Goal: Information Seeking & Learning: Learn about a topic

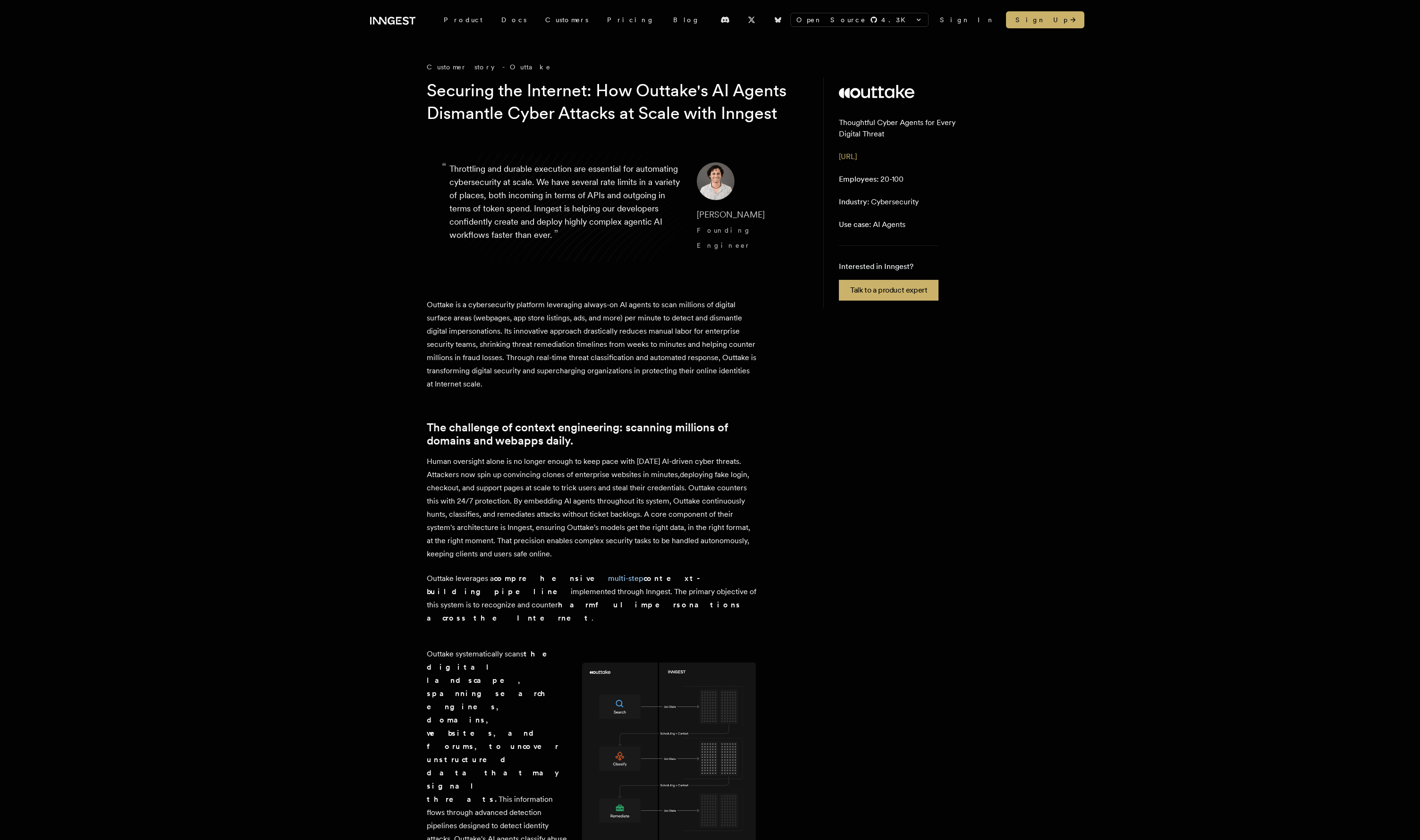
drag, startPoint x: 478, startPoint y: 313, endPoint x: 588, endPoint y: 319, distance: 110.2
click at [588, 319] on p "Outtake is a cybersecurity platform leveraging always-on AI agents to scan mill…" at bounding box center [591, 344] width 330 height 93
drag, startPoint x: 546, startPoint y: 318, endPoint x: 615, endPoint y: 331, distance: 70.2
click at [615, 331] on p "Outtake is a cybersecurity platform leveraging always-on AI agents to scan mill…" at bounding box center [591, 344] width 330 height 93
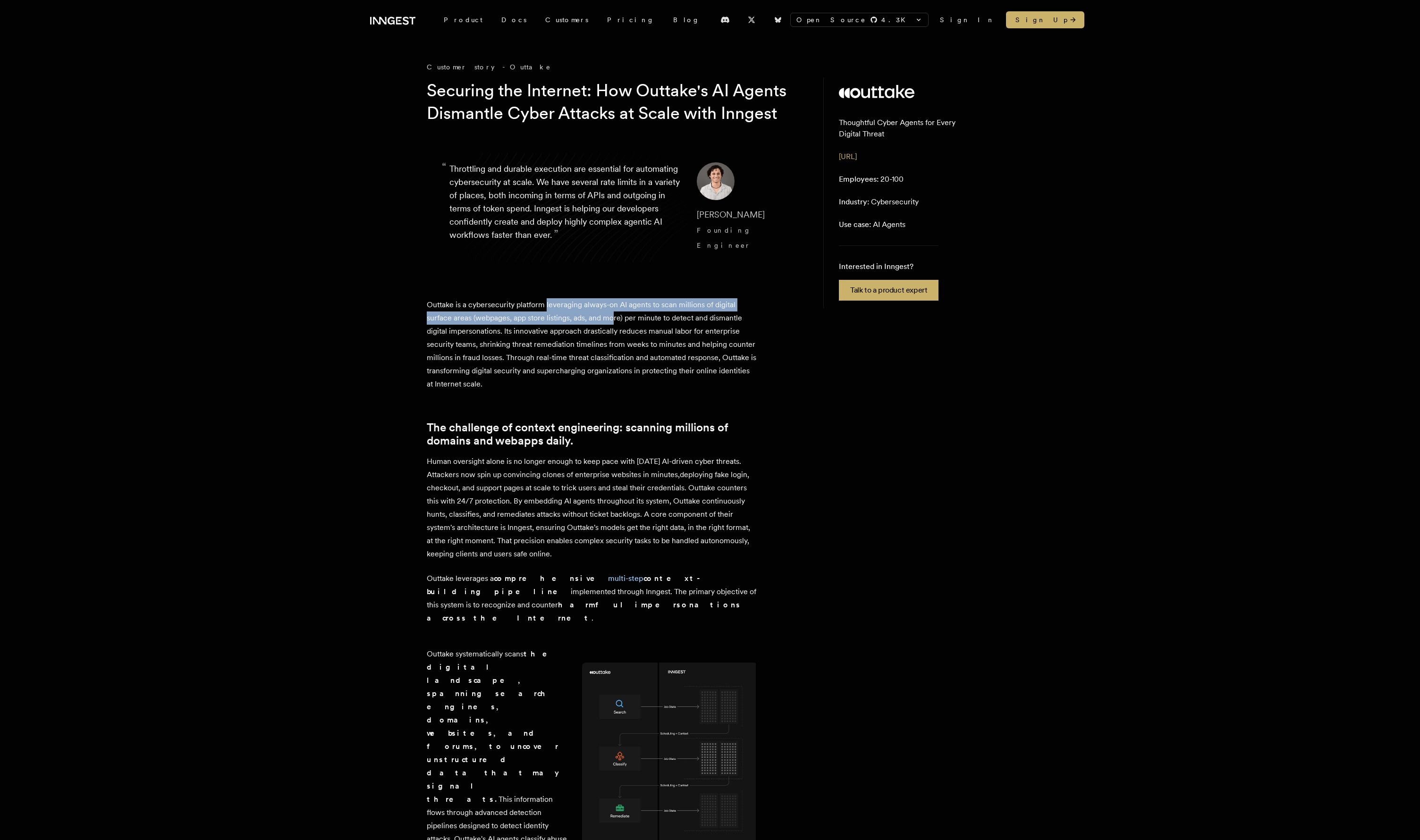
click at [615, 331] on p "Outtake is a cybersecurity platform leveraging always-on AI agents to scan mill…" at bounding box center [591, 344] width 330 height 93
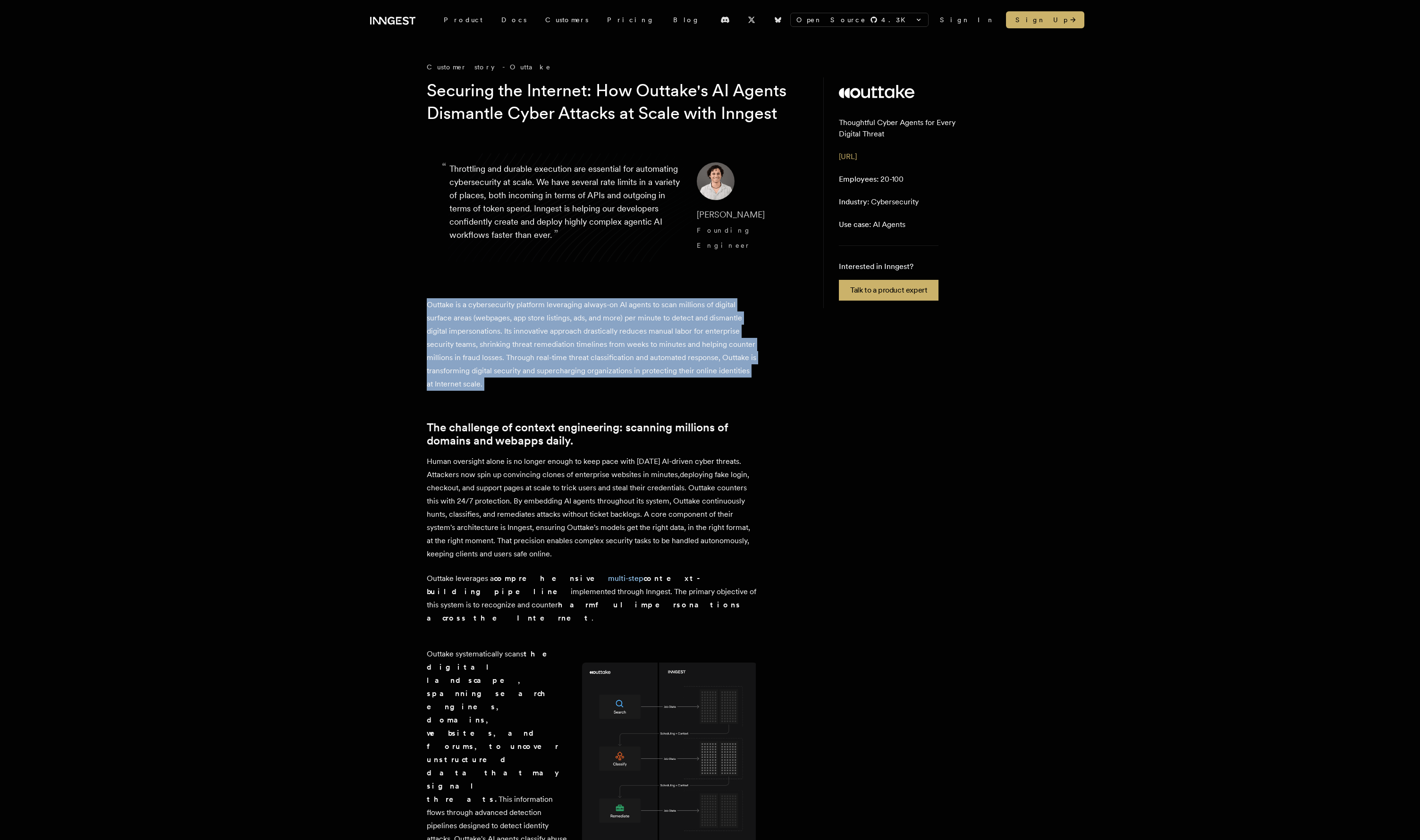
click at [615, 331] on p "Outtake is a cybersecurity platform leveraging always-on AI agents to scan mill…" at bounding box center [591, 344] width 330 height 93
click at [518, 331] on p "Outtake is a cybersecurity platform leveraging always-on AI agents to scan mill…" at bounding box center [591, 344] width 330 height 93
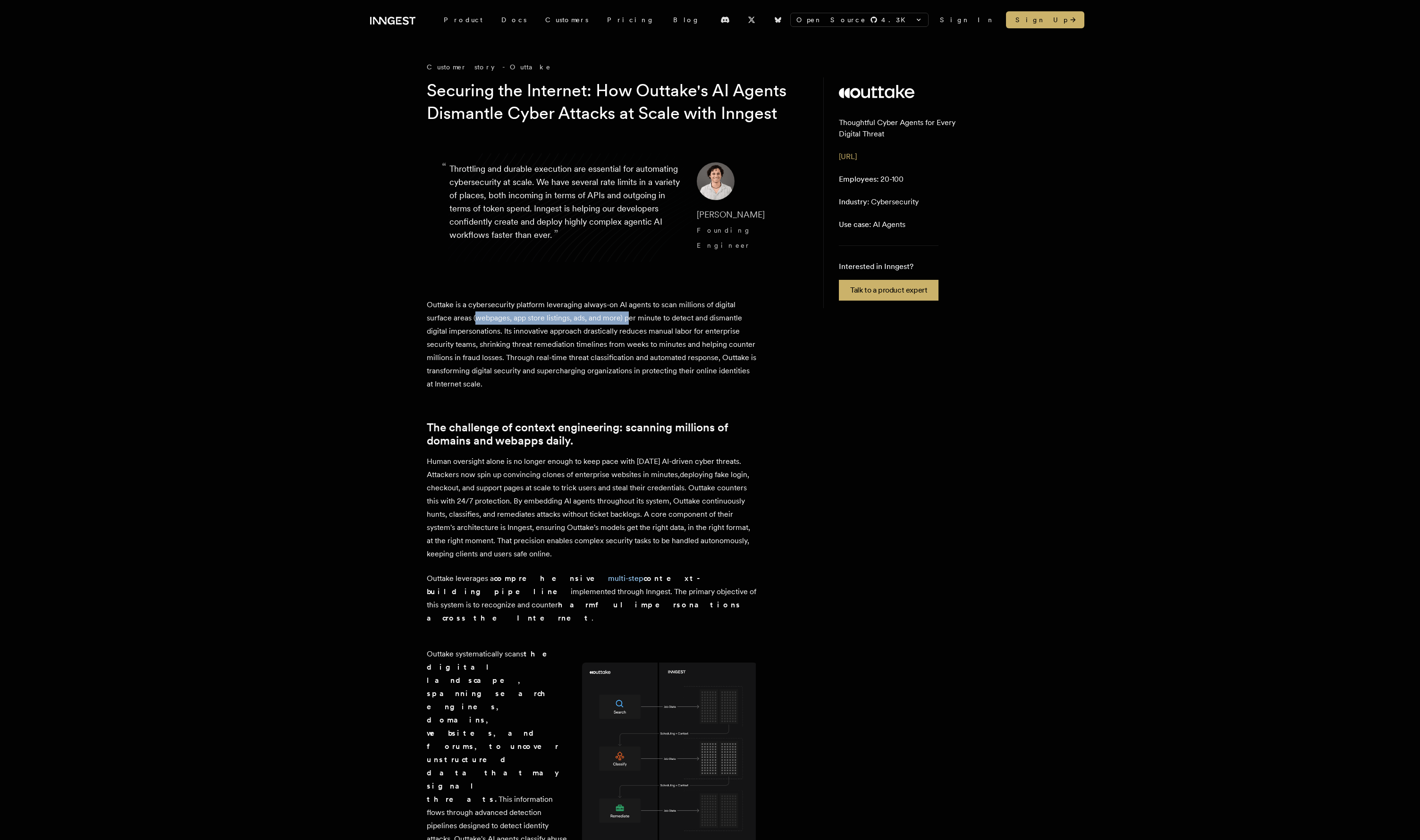
drag, startPoint x: 477, startPoint y: 330, endPoint x: 628, endPoint y: 327, distance: 151.0
click at [628, 327] on p "Outtake is a cybersecurity platform leveraging always-on AI agents to scan mill…" at bounding box center [591, 344] width 330 height 93
click at [624, 325] on p "Outtake is a cybersecurity platform leveraging always-on AI agents to scan mill…" at bounding box center [591, 344] width 330 height 93
drag, startPoint x: 621, startPoint y: 330, endPoint x: 477, endPoint y: 329, distance: 144.0
click at [477, 330] on p "Outtake is a cybersecurity platform leveraging always-on AI agents to scan mill…" at bounding box center [591, 344] width 330 height 93
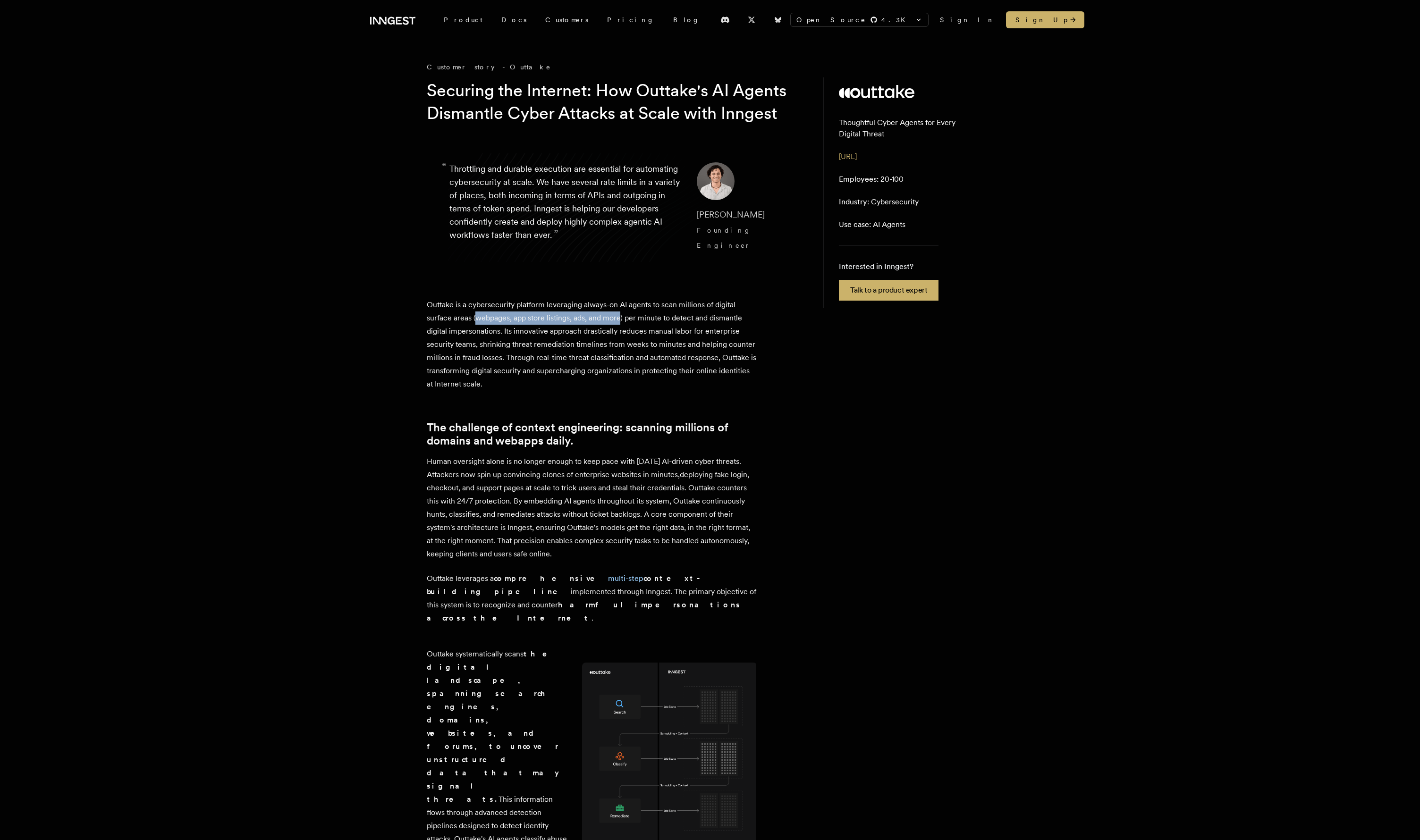
click at [477, 330] on p "Outtake is a cybersecurity platform leveraging always-on AI agents to scan mill…" at bounding box center [591, 344] width 330 height 93
drag, startPoint x: 563, startPoint y: 329, endPoint x: 623, endPoint y: 329, distance: 60.0
click at [623, 329] on p "Outtake is a cybersecurity platform leveraging always-on AI agents to scan mill…" at bounding box center [591, 344] width 330 height 93
click at [622, 326] on p "Outtake is a cybersecurity platform leveraging always-on AI agents to scan mill…" at bounding box center [591, 344] width 330 height 93
click at [605, 331] on p "Outtake is a cybersecurity platform leveraging always-on AI agents to scan mill…" at bounding box center [591, 344] width 330 height 93
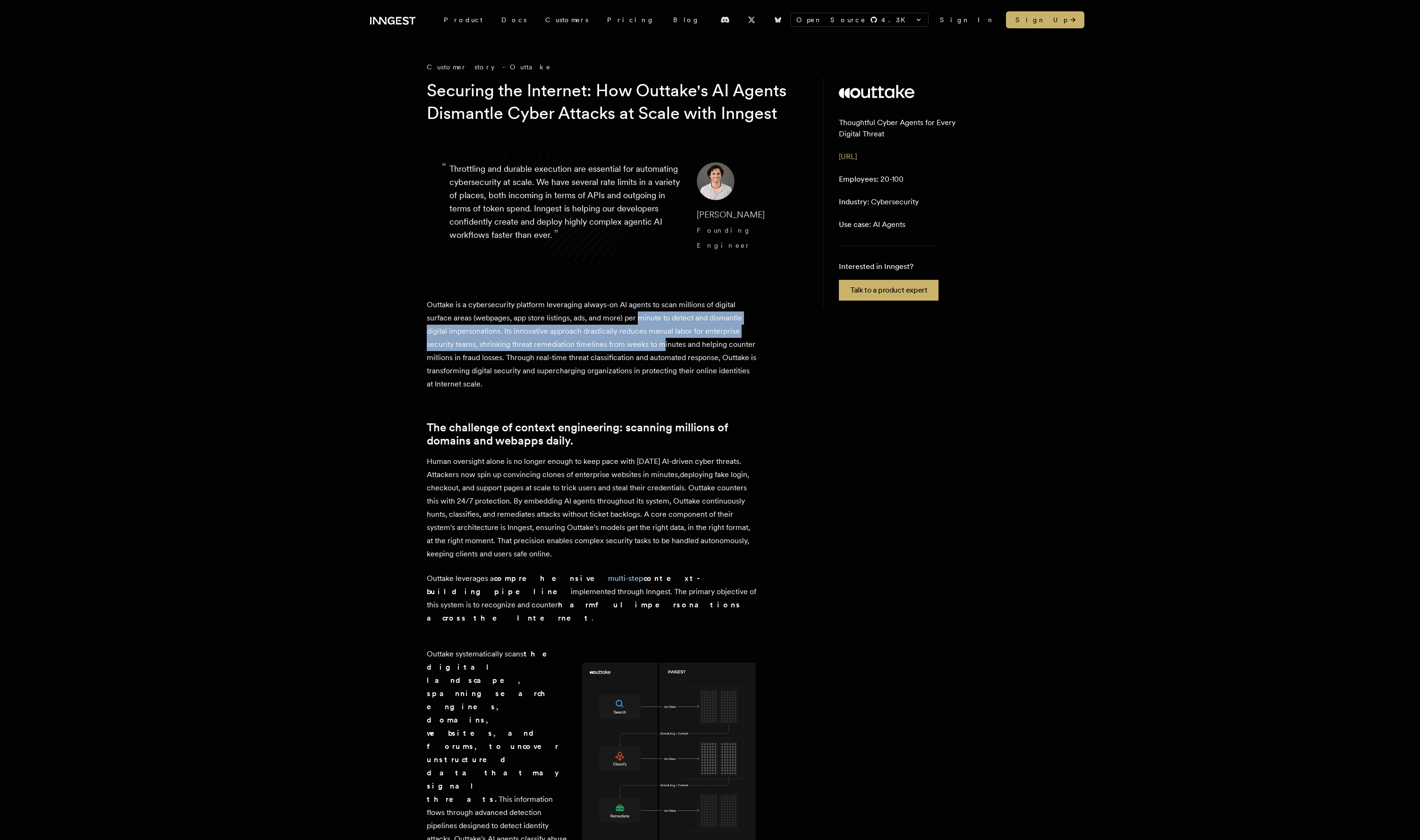
drag, startPoint x: 639, startPoint y: 327, endPoint x: 640, endPoint y: 346, distance: 19.0
click at [660, 357] on p "Outtake is a cybersecurity platform leveraging always-on AI agents to scan mill…" at bounding box center [591, 344] width 330 height 93
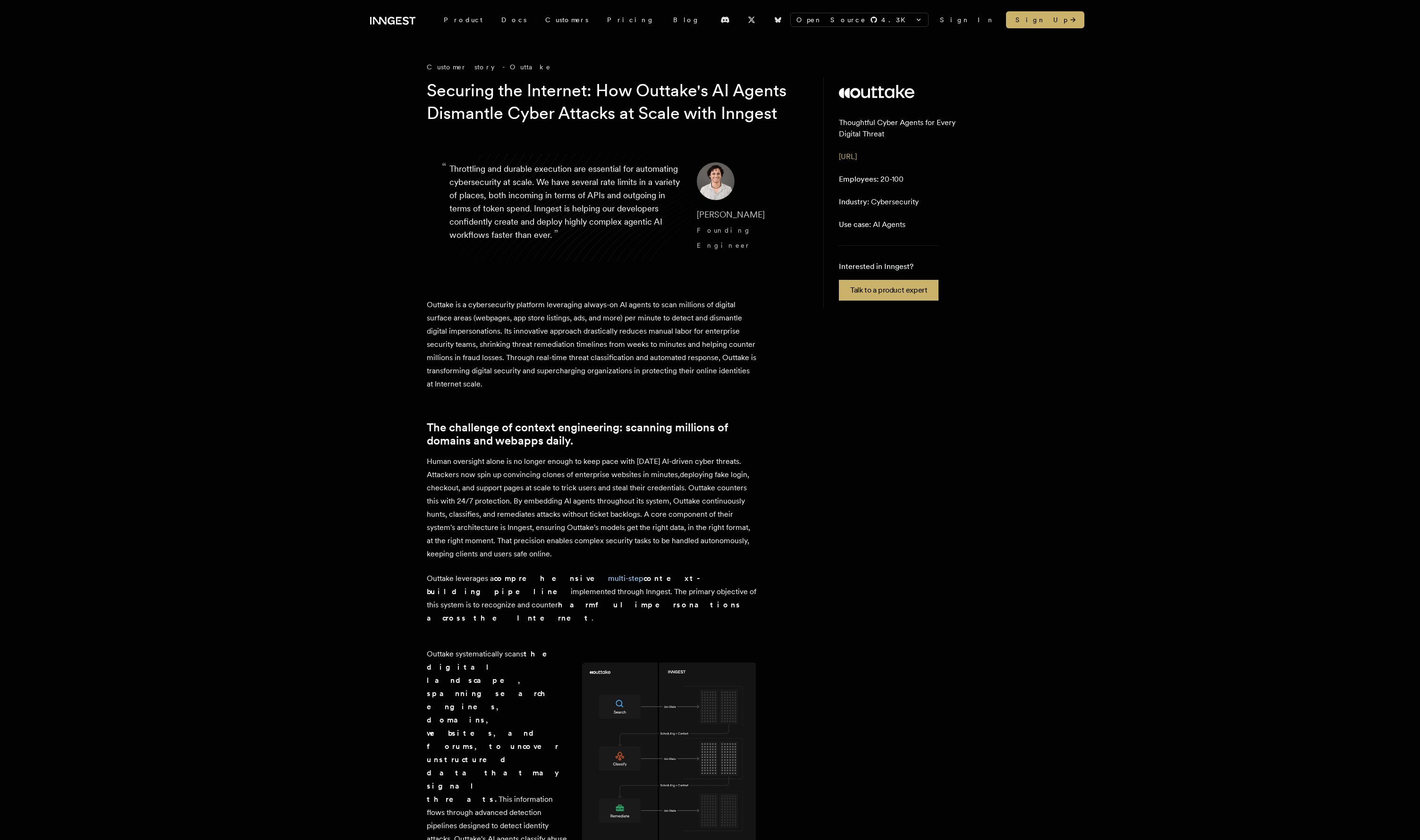
click at [624, 336] on p "Outtake is a cybersecurity platform leveraging always-on AI agents to scan mill…" at bounding box center [591, 344] width 330 height 93
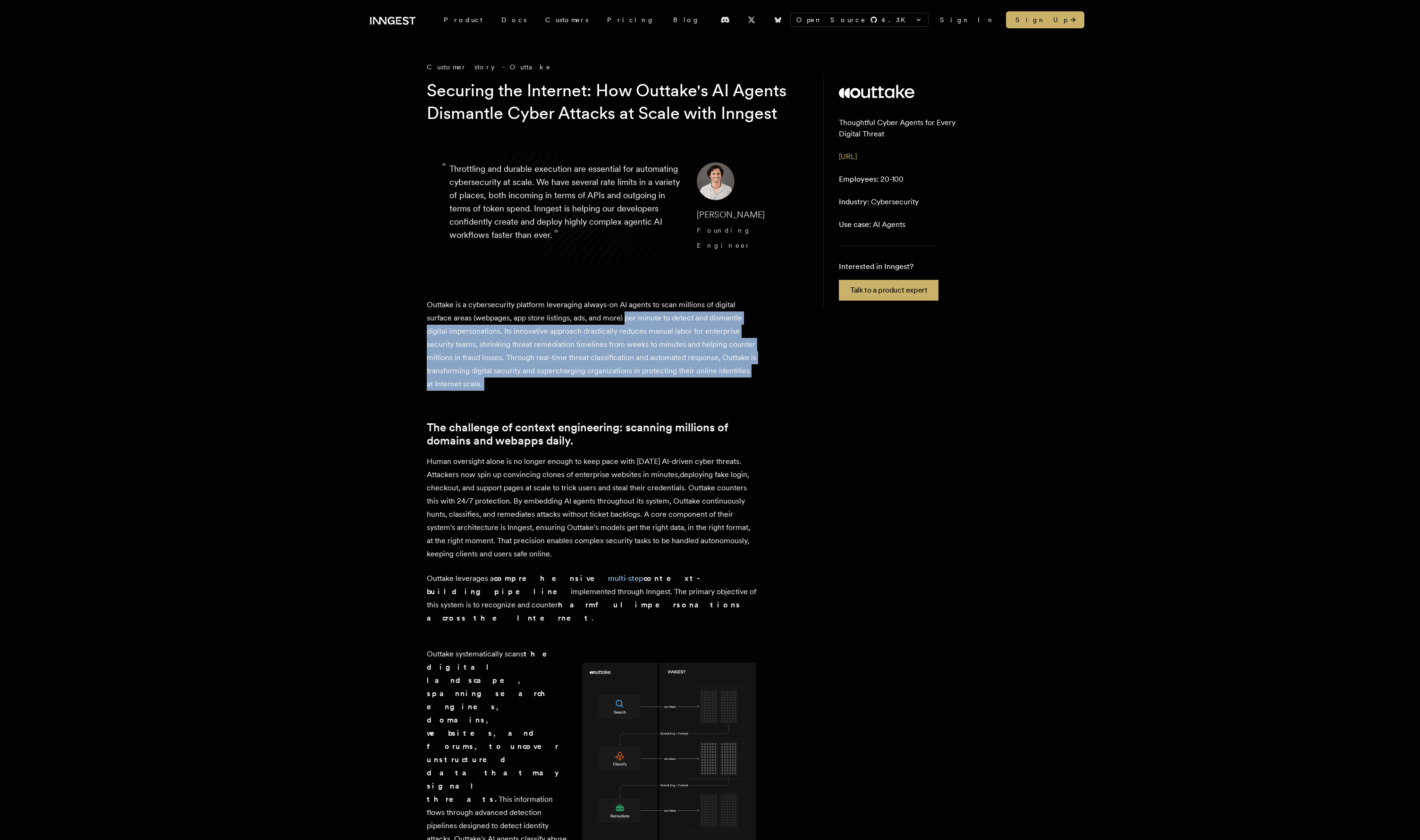
drag, startPoint x: 625, startPoint y: 330, endPoint x: 673, endPoint y: 395, distance: 80.8
drag, startPoint x: 654, startPoint y: 390, endPoint x: 646, endPoint y: 395, distance: 9.4
click at [654, 390] on p "Outtake is a cybersecurity platform leveraging always-on AI agents to scan mill…" at bounding box center [591, 344] width 330 height 93
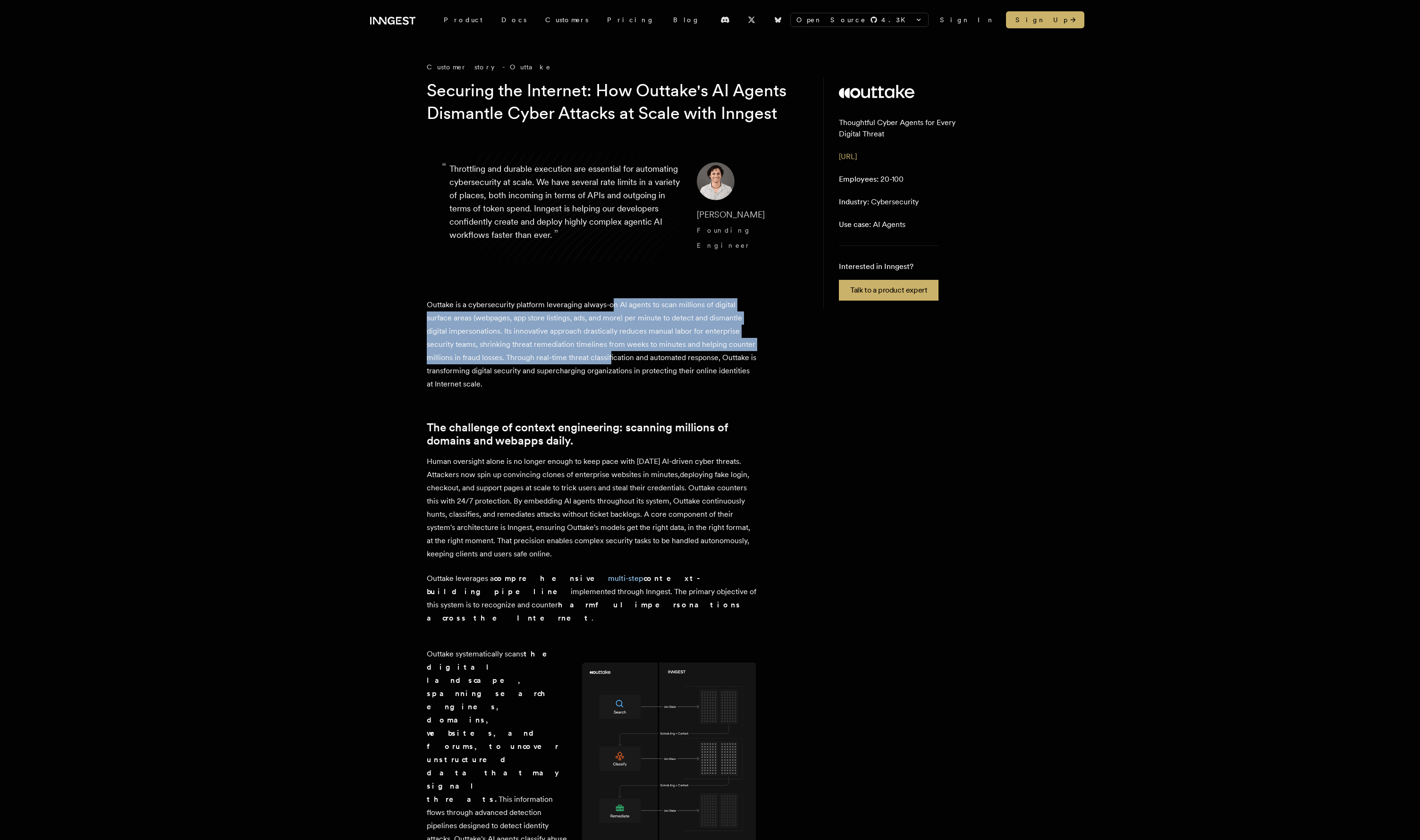
drag, startPoint x: 636, startPoint y: 362, endPoint x: 616, endPoint y: 317, distance: 49.2
click at [614, 315] on p "Outtake is a cybersecurity platform leveraging always-on AI agents to scan mill…" at bounding box center [591, 344] width 330 height 93
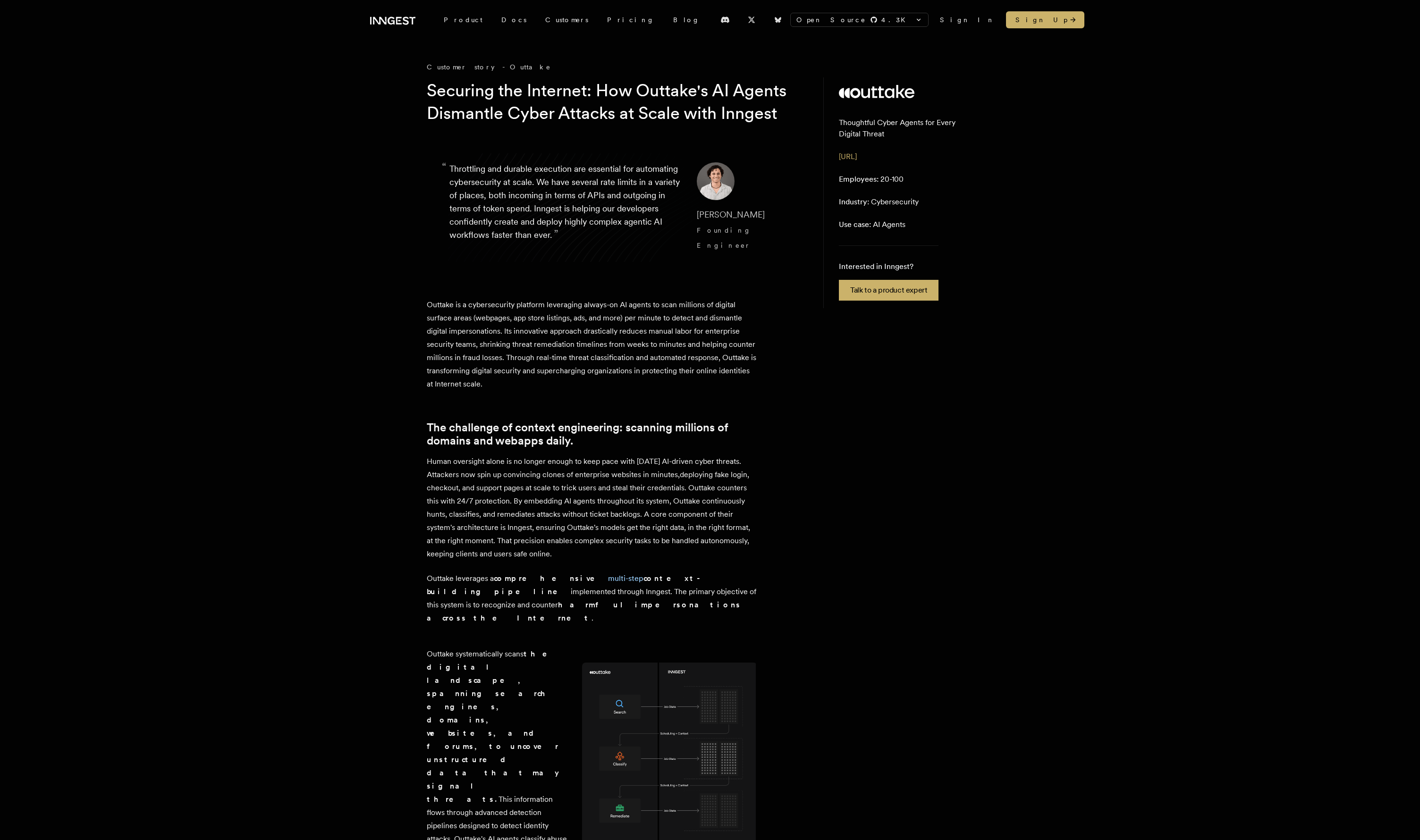
click at [653, 333] on p "Outtake is a cybersecurity platform leveraging always-on AI agents to scan mill…" at bounding box center [591, 344] width 330 height 93
drag, startPoint x: 634, startPoint y: 330, endPoint x: 749, endPoint y: 331, distance: 115.0
drag, startPoint x: 627, startPoint y: 330, endPoint x: 744, endPoint y: 348, distance: 118.4
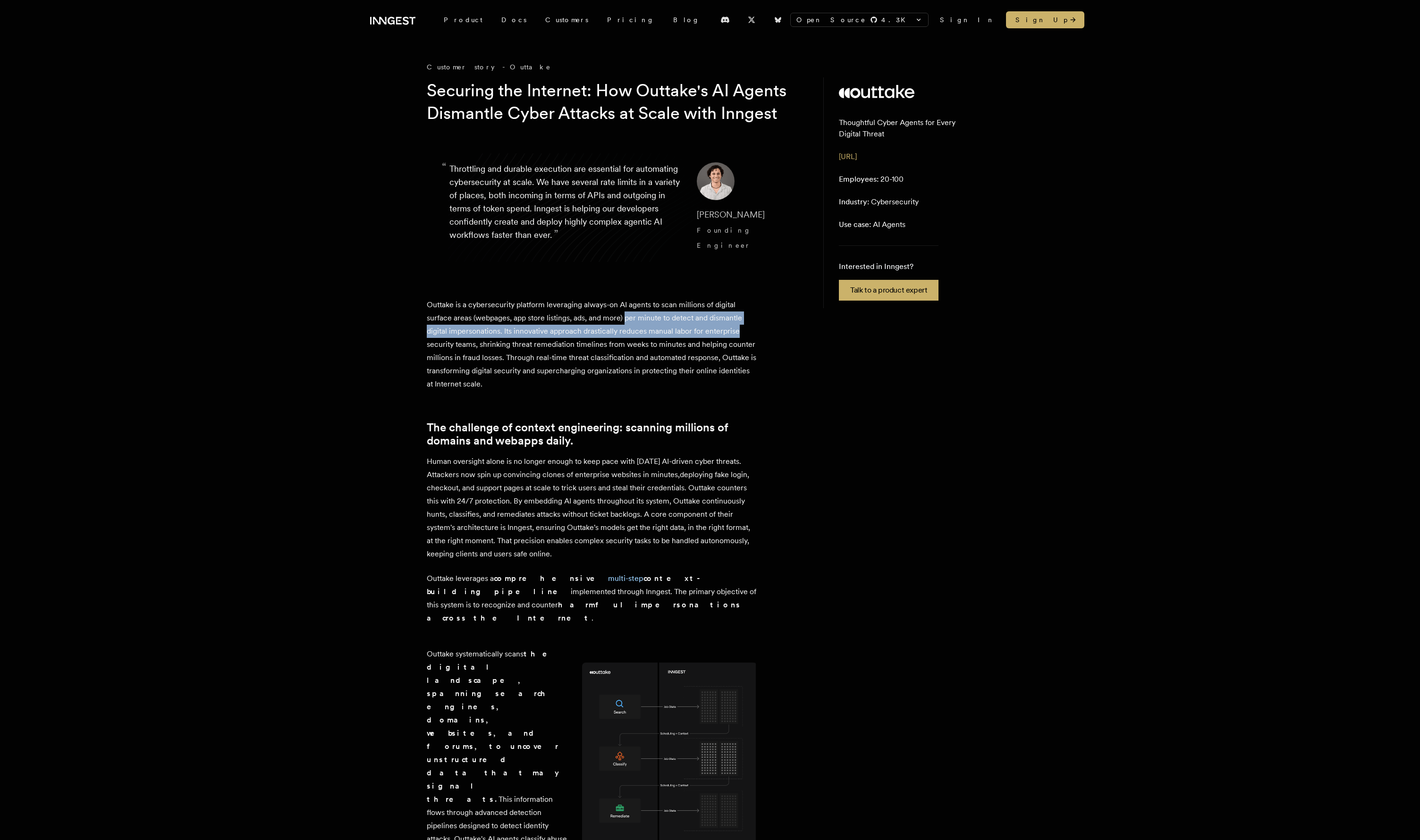
click at [744, 348] on p "Outtake is a cybersecurity platform leveraging always-on AI agents to scan mill…" at bounding box center [591, 344] width 330 height 93
click at [718, 219] on span "[PERSON_NAME]" at bounding box center [730, 214] width 68 height 10
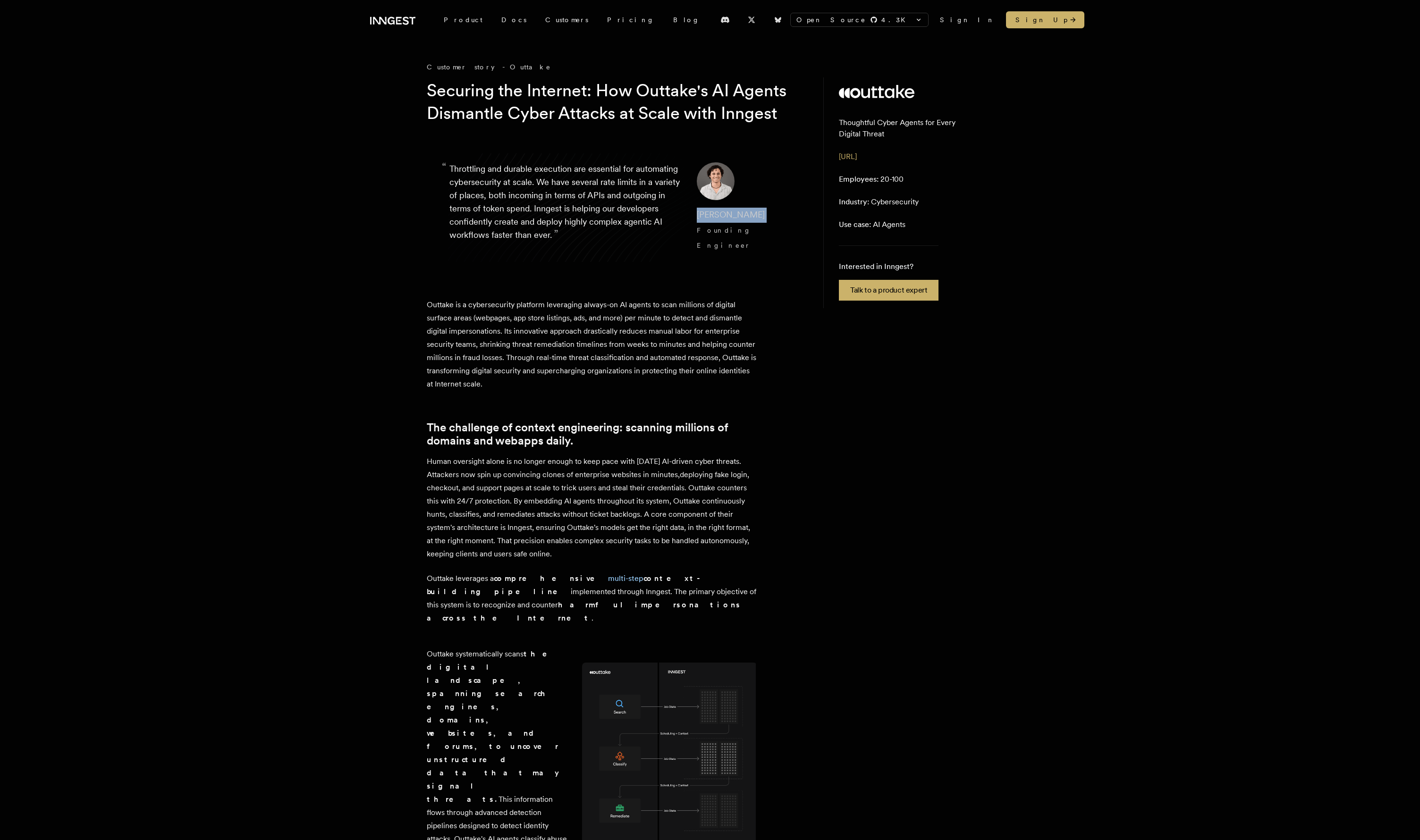
click at [718, 219] on span "[PERSON_NAME]" at bounding box center [730, 214] width 68 height 10
copy span "[PERSON_NAME]"
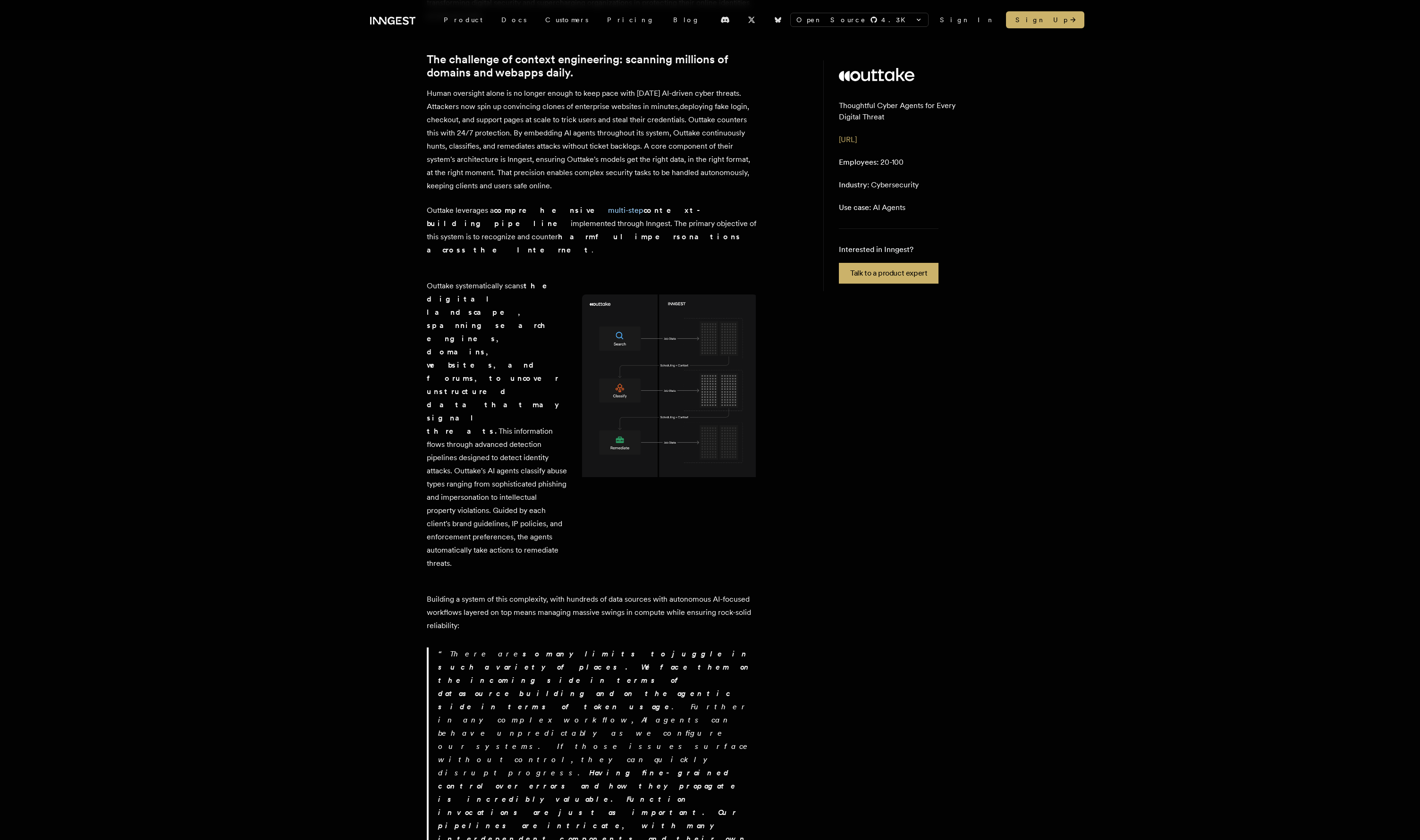
scroll to position [48, 0]
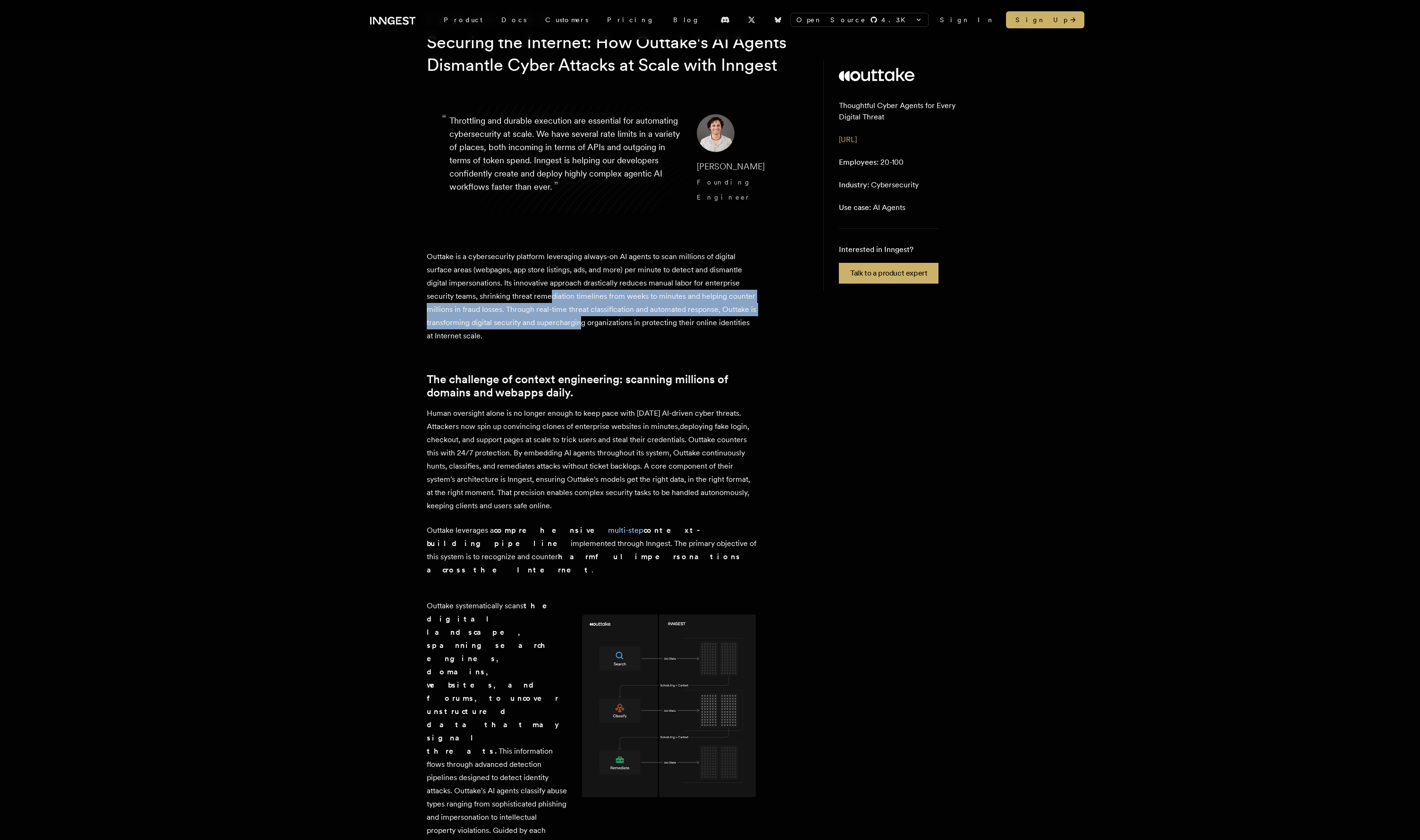
drag, startPoint x: 548, startPoint y: 302, endPoint x: 616, endPoint y: 337, distance: 76.5
click at [616, 337] on p "Outtake is a cybersecurity platform leveraging always-on AI agents to scan mill…" at bounding box center [591, 297] width 330 height 93
click at [616, 336] on p "Outtake is a cybersecurity platform leveraging always-on AI agents to scan mill…" at bounding box center [591, 297] width 330 height 93
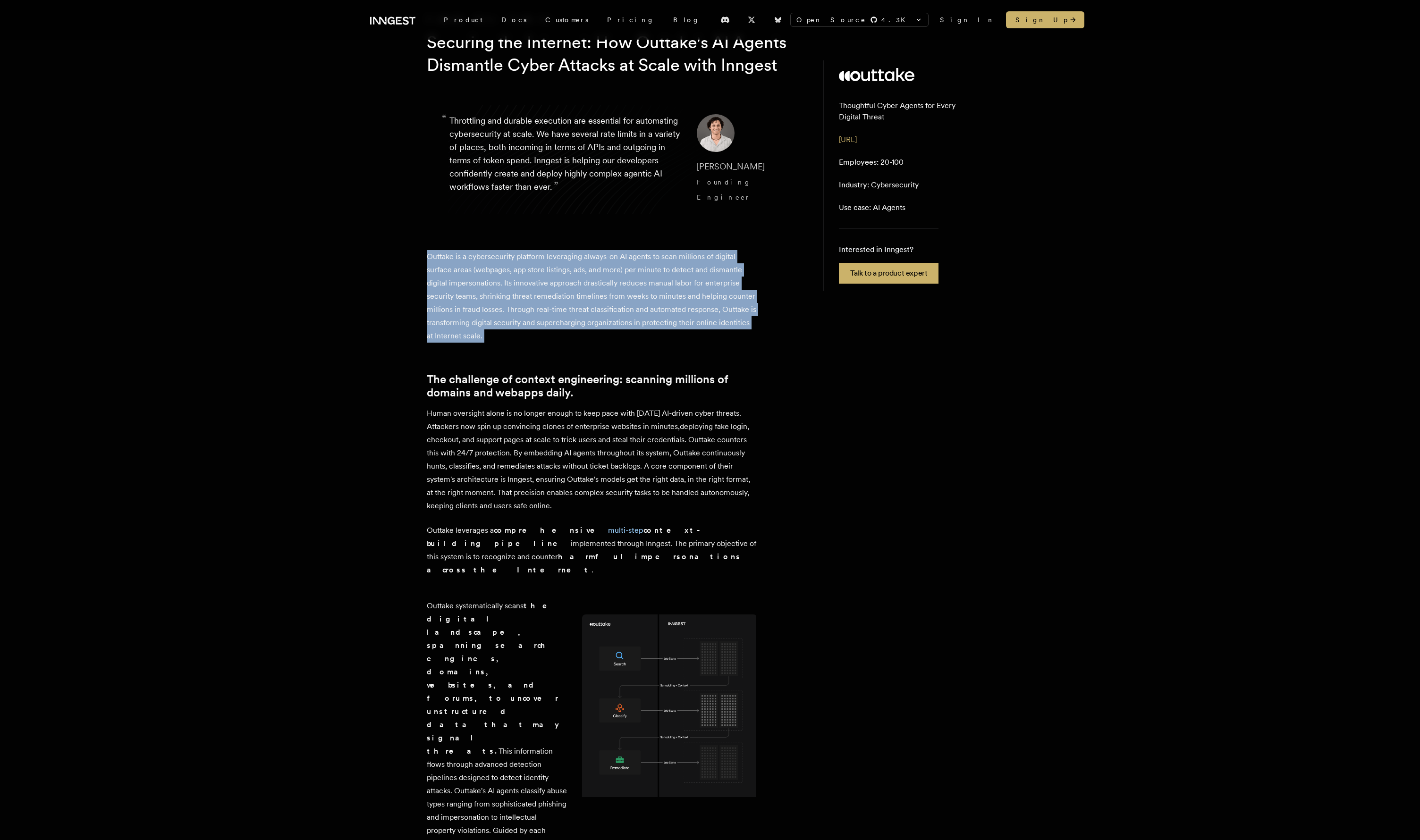
click at [616, 336] on p "Outtake is a cybersecurity platform leveraging always-on AI agents to scan mill…" at bounding box center [591, 297] width 330 height 93
click at [547, 315] on p "Outtake is a cybersecurity platform leveraging always-on AI agents to scan mill…" at bounding box center [591, 297] width 330 height 93
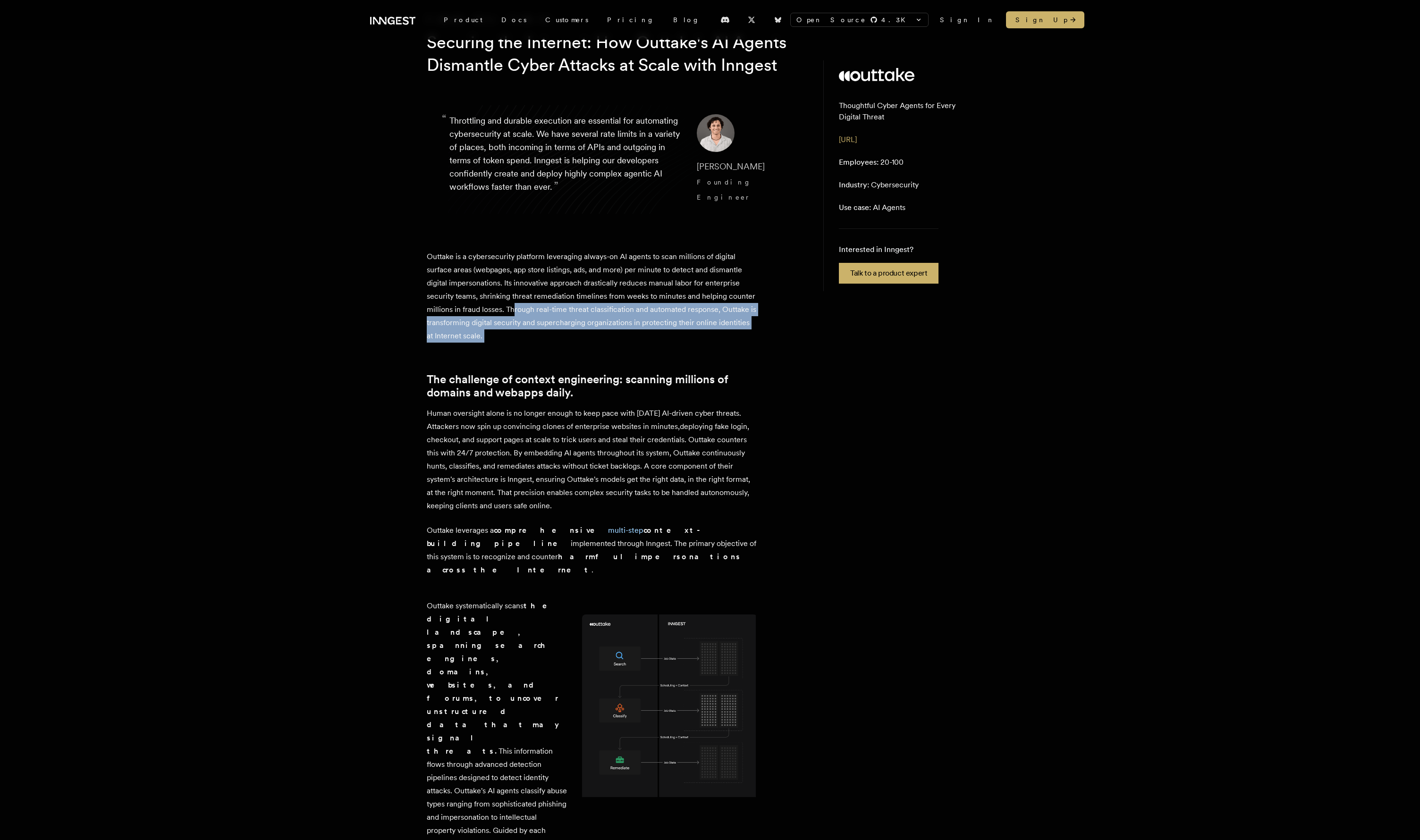
drag, startPoint x: 540, startPoint y: 317, endPoint x: 580, endPoint y: 357, distance: 56.6
drag, startPoint x: 561, startPoint y: 432, endPoint x: 580, endPoint y: 521, distance: 91.0
click at [580, 475] on p "Human oversight alone is no longer enough to keep pace with [DATE] AI-driven cy…" at bounding box center [591, 460] width 330 height 106
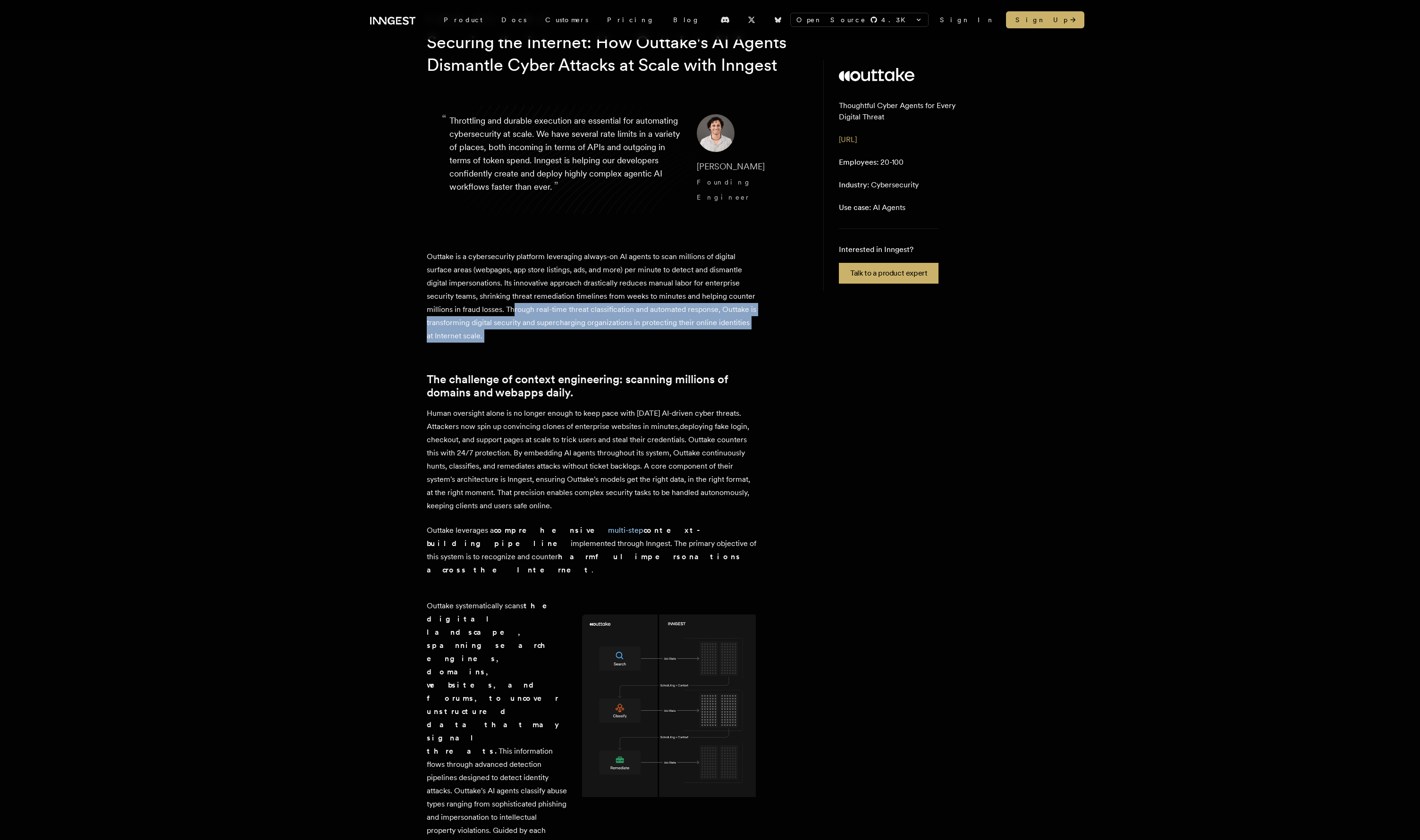
click at [580, 475] on p "Human oversight alone is no longer enough to keep pace with [DATE] AI-driven cy…" at bounding box center [591, 460] width 330 height 106
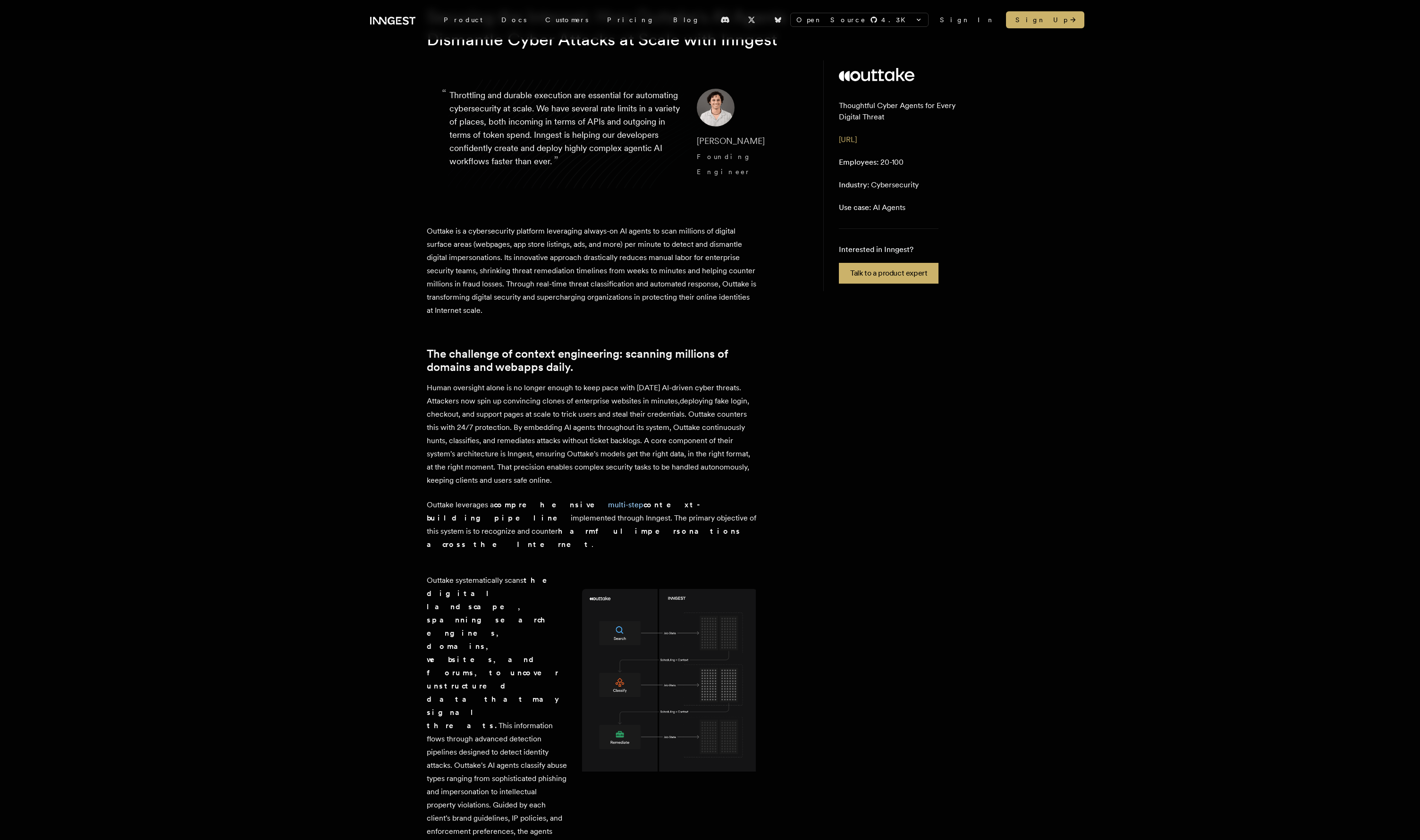
scroll to position [186, 0]
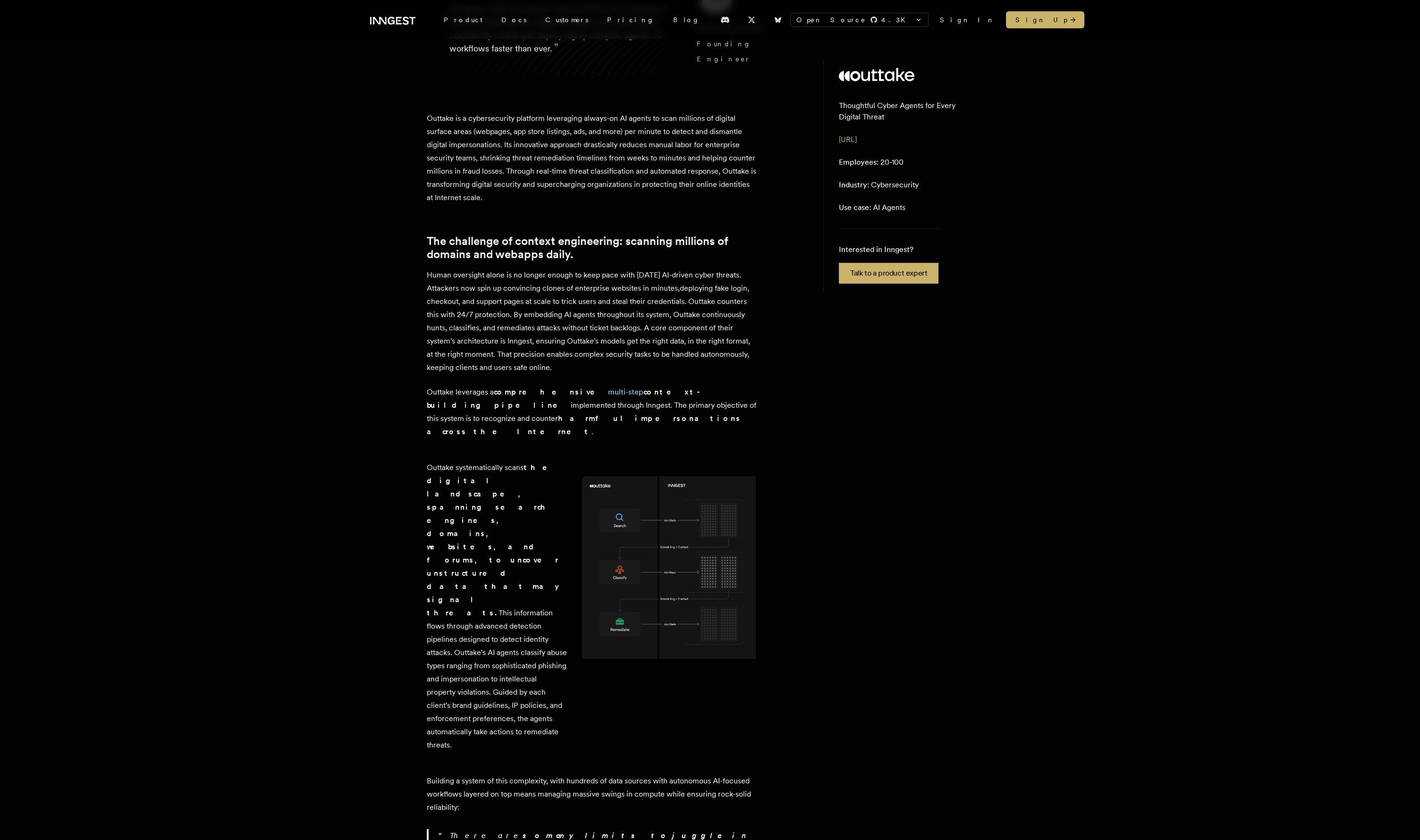
drag, startPoint x: 481, startPoint y: 493, endPoint x: 541, endPoint y: 661, distance: 178.4
click at [541, 475] on div "Outtake systematically scans the digital landscape, spanning search engines, do…" at bounding box center [497, 606] width 140 height 314
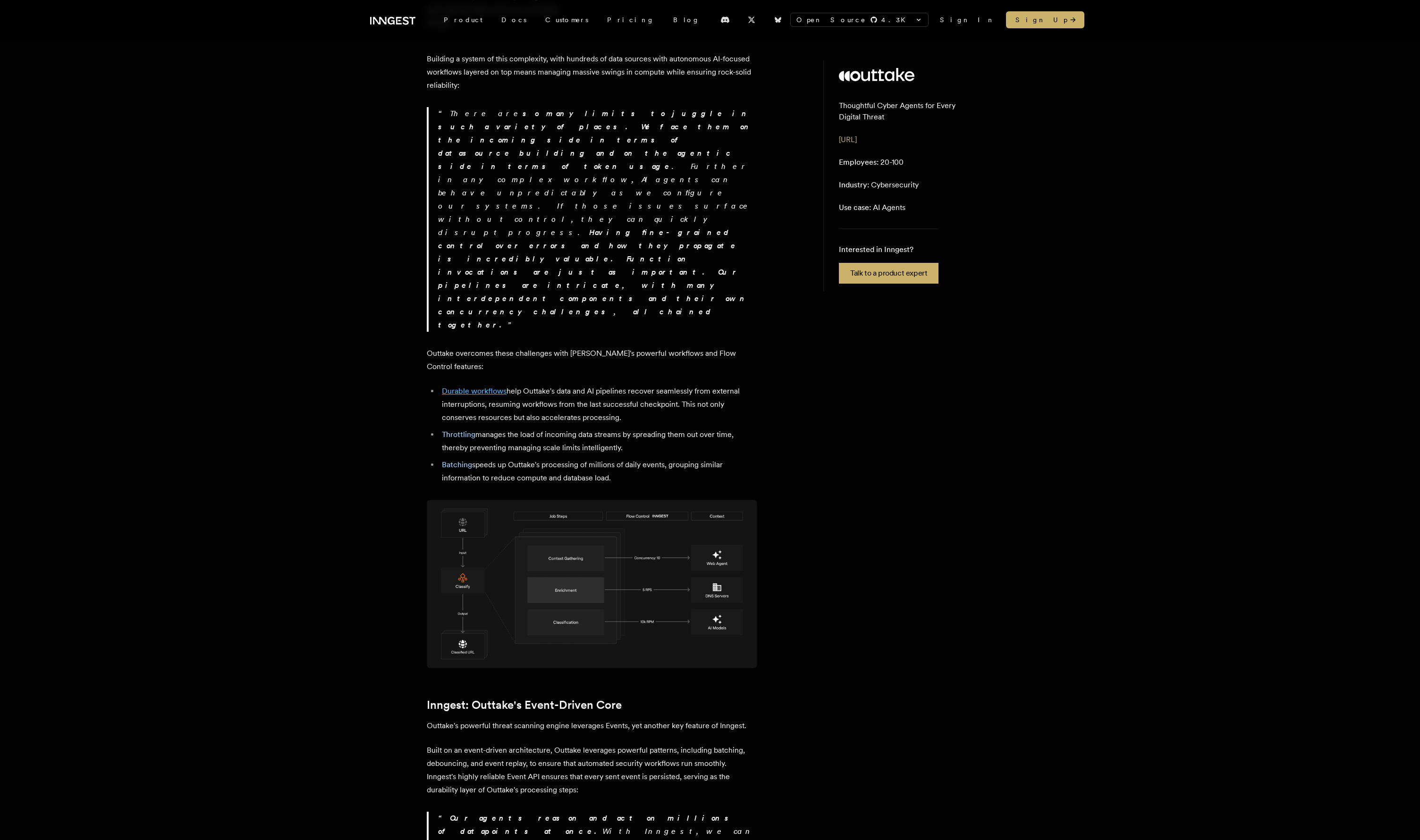
scroll to position [912, 0]
click at [451, 475] on p "Outtake's powerful threat scanning engine leverages Events, yet another key fea…" at bounding box center [591, 723] width 330 height 13
click at [524, 475] on p "Built on an event-driven architecture, Outtake leverages powerful patterns, inc…" at bounding box center [591, 768] width 330 height 53
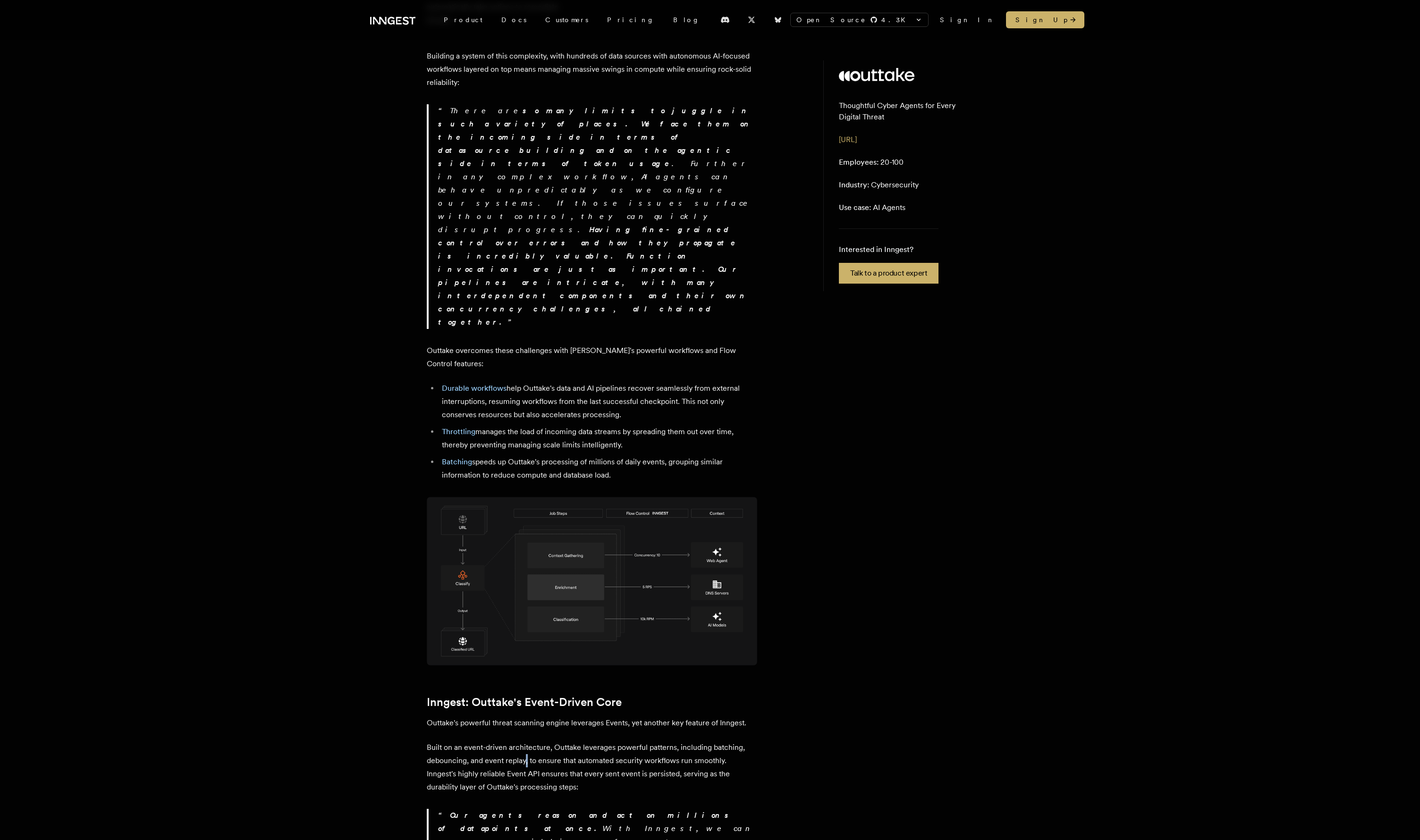
click at [524, 475] on p "Built on an event-driven architecture, Outtake leverages powerful patterns, inc…" at bounding box center [591, 768] width 330 height 53
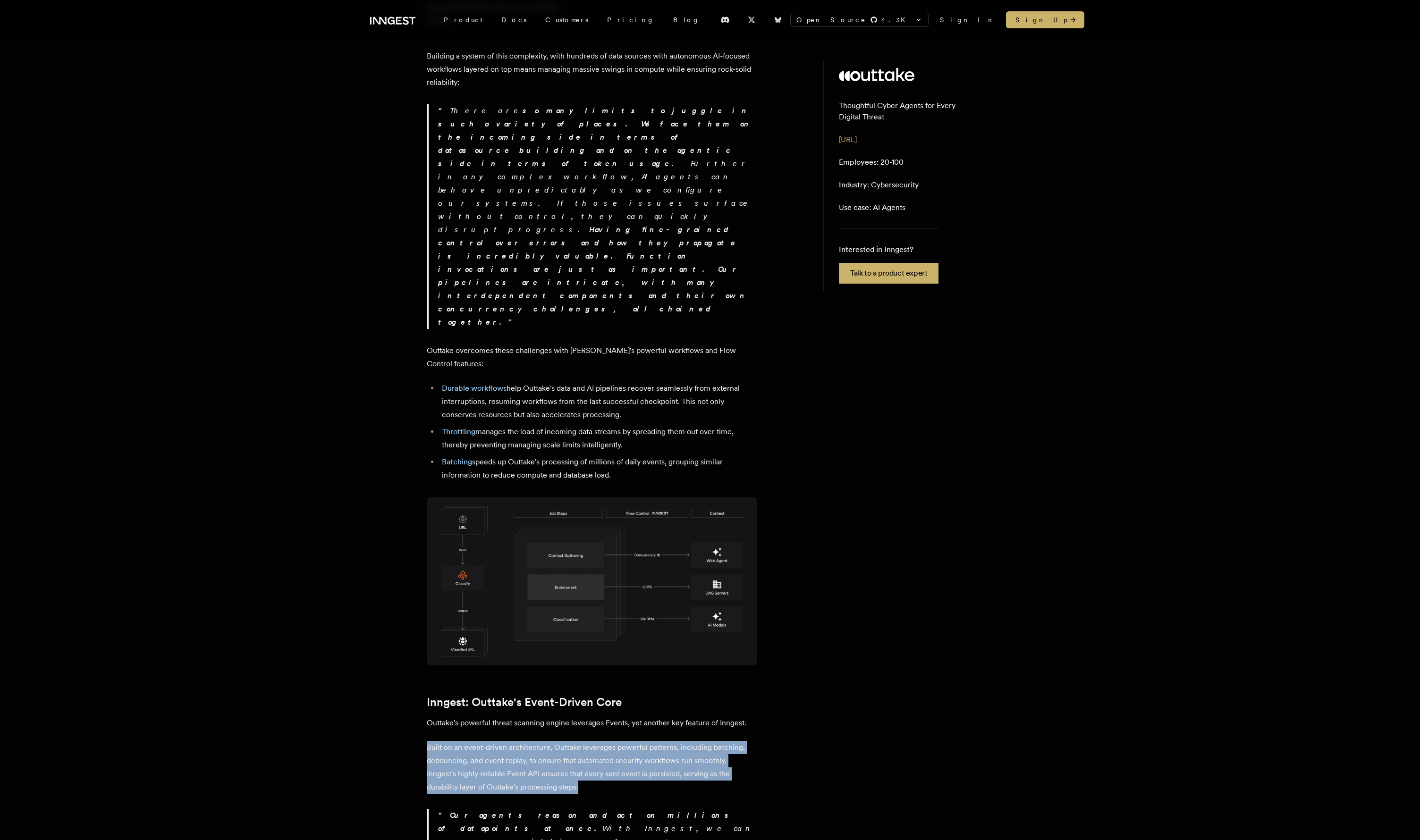
click at [524, 475] on p "Built on an event-driven architecture, Outtake leverages powerful patterns, inc…" at bounding box center [591, 768] width 330 height 53
click at [513, 475] on p "Built on an event-driven architecture, Outtake leverages powerful patterns, inc…" at bounding box center [591, 768] width 330 height 53
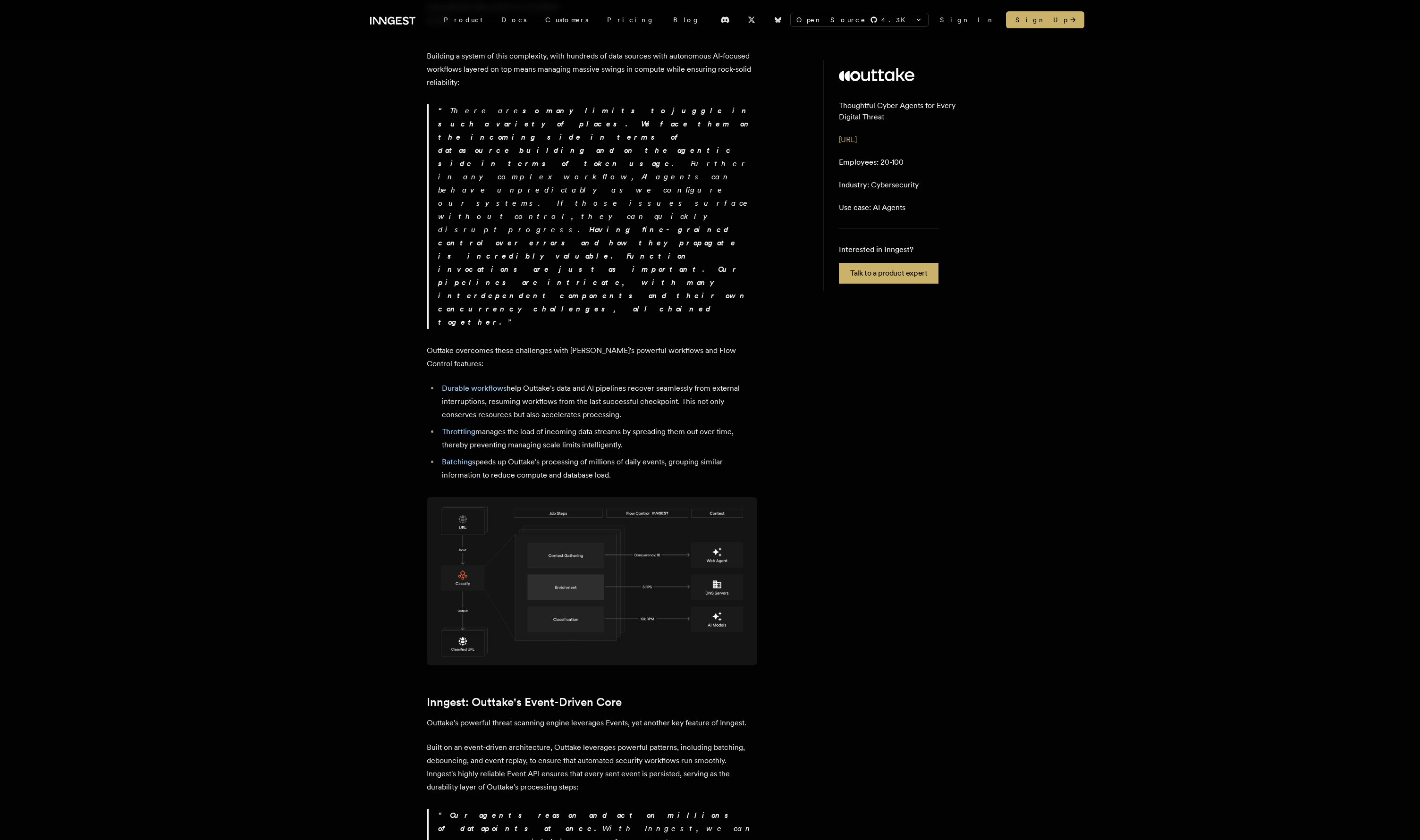
click at [513, 475] on p "Built on an event-driven architecture, Outtake leverages powerful patterns, inc…" at bounding box center [591, 768] width 330 height 53
click at [516, 475] on p "Built on an event-driven architecture, Outtake leverages powerful patterns, inc…" at bounding box center [591, 768] width 330 height 53
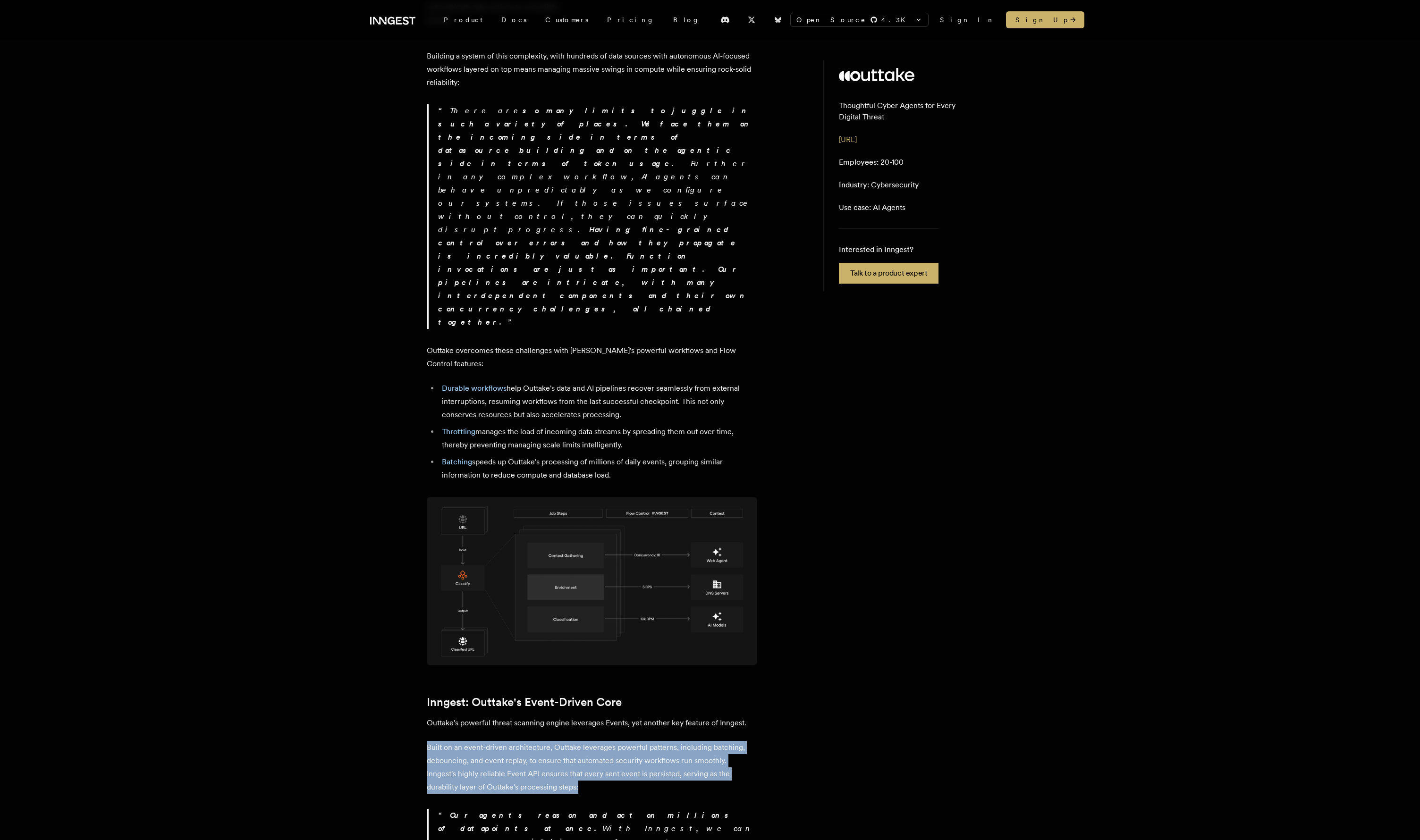
click at [516, 475] on p "Built on an event-driven architecture, Outtake leverages powerful patterns, inc…" at bounding box center [591, 768] width 330 height 53
click at [520, 475] on p "Built on an event-driven architecture, Outtake leverages powerful patterns, inc…" at bounding box center [591, 768] width 330 height 53
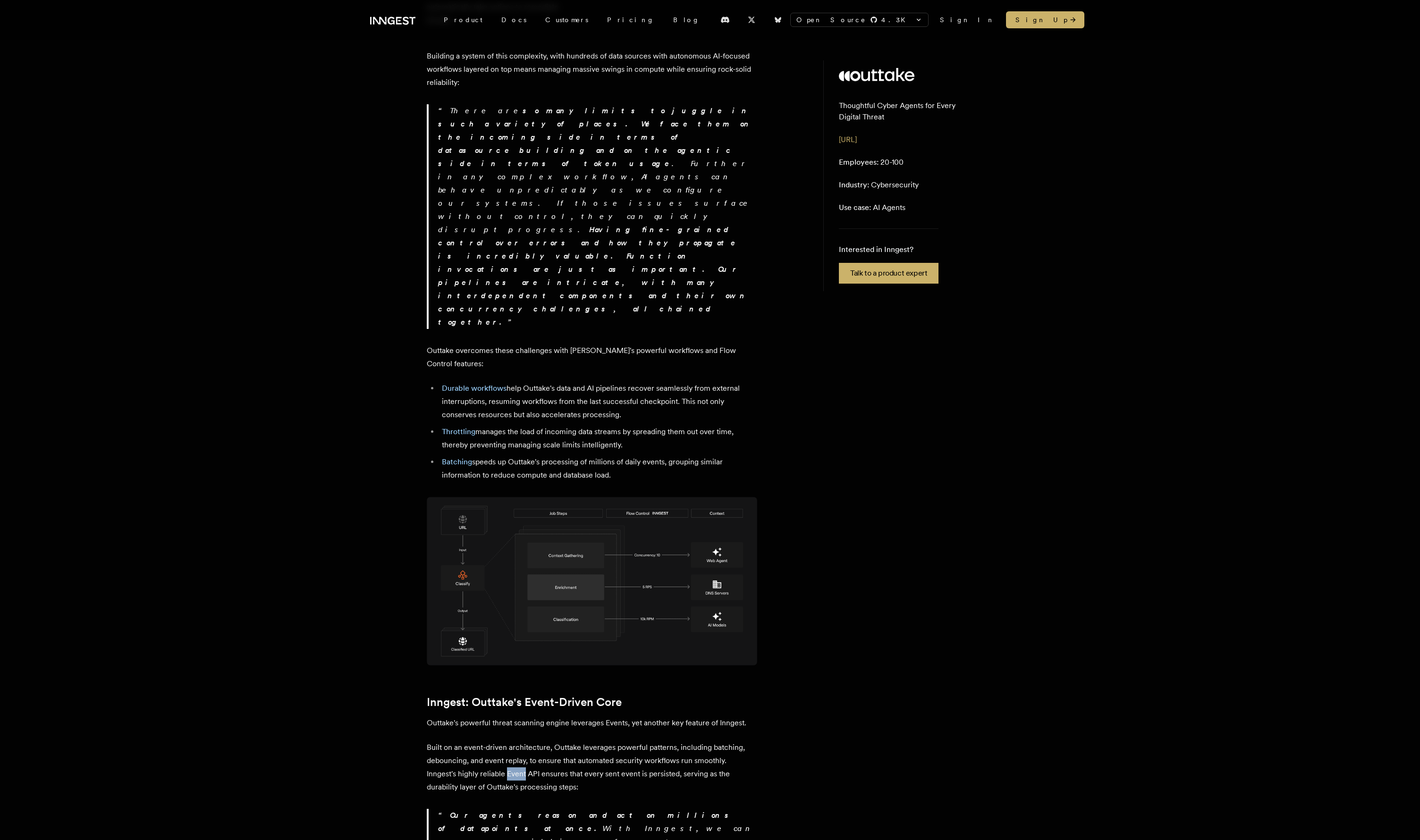
click at [520, 475] on p "Built on an event-driven architecture, Outtake leverages powerful patterns, inc…" at bounding box center [591, 768] width 330 height 53
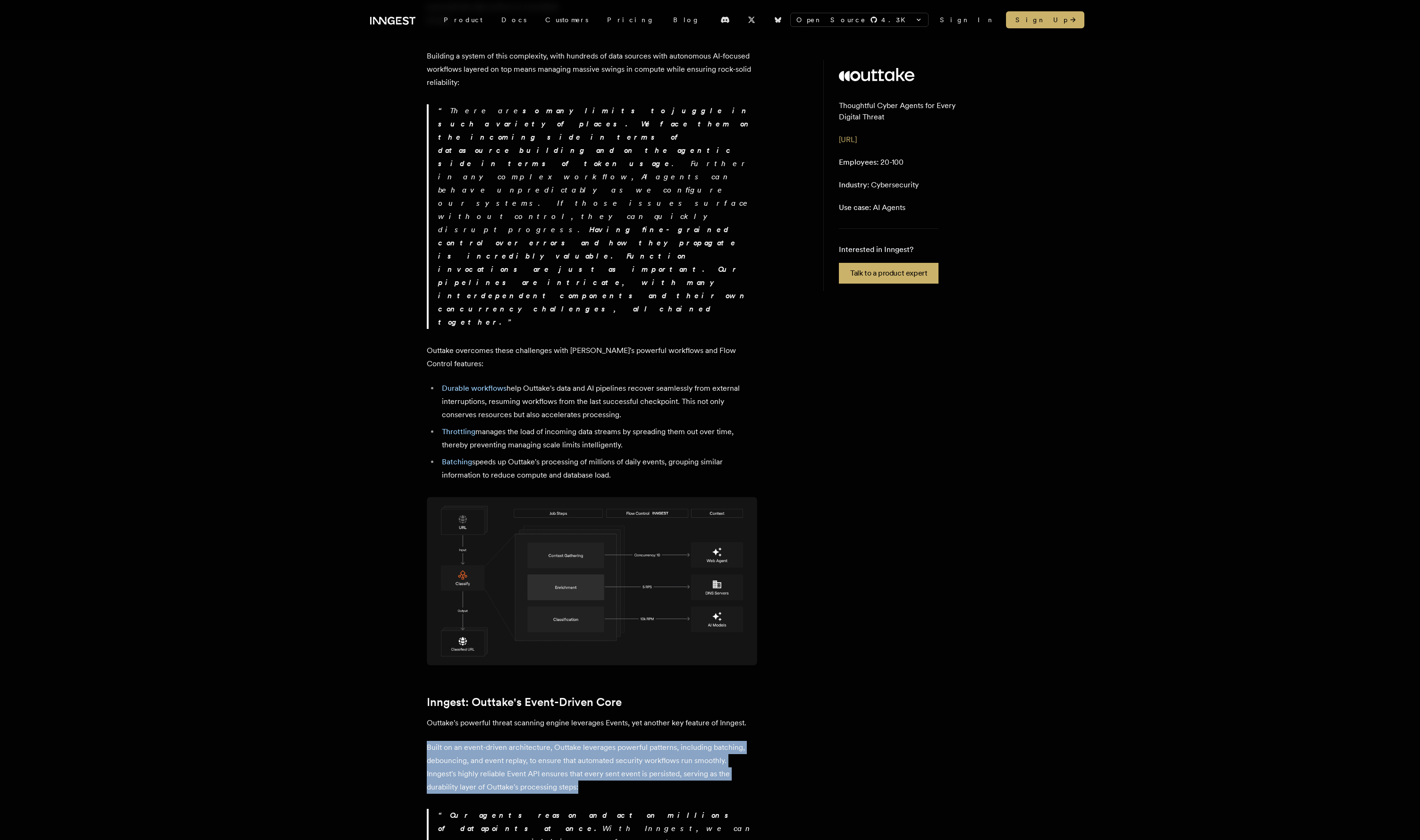
click at [520, 475] on p "Built on an event-driven architecture, Outtake leverages powerful patterns, inc…" at bounding box center [591, 768] width 330 height 53
click at [527, 475] on div "Outtake is a cybersecurity platform leveraging always-on AI agents to scan mill…" at bounding box center [591, 500] width 330 height 2226
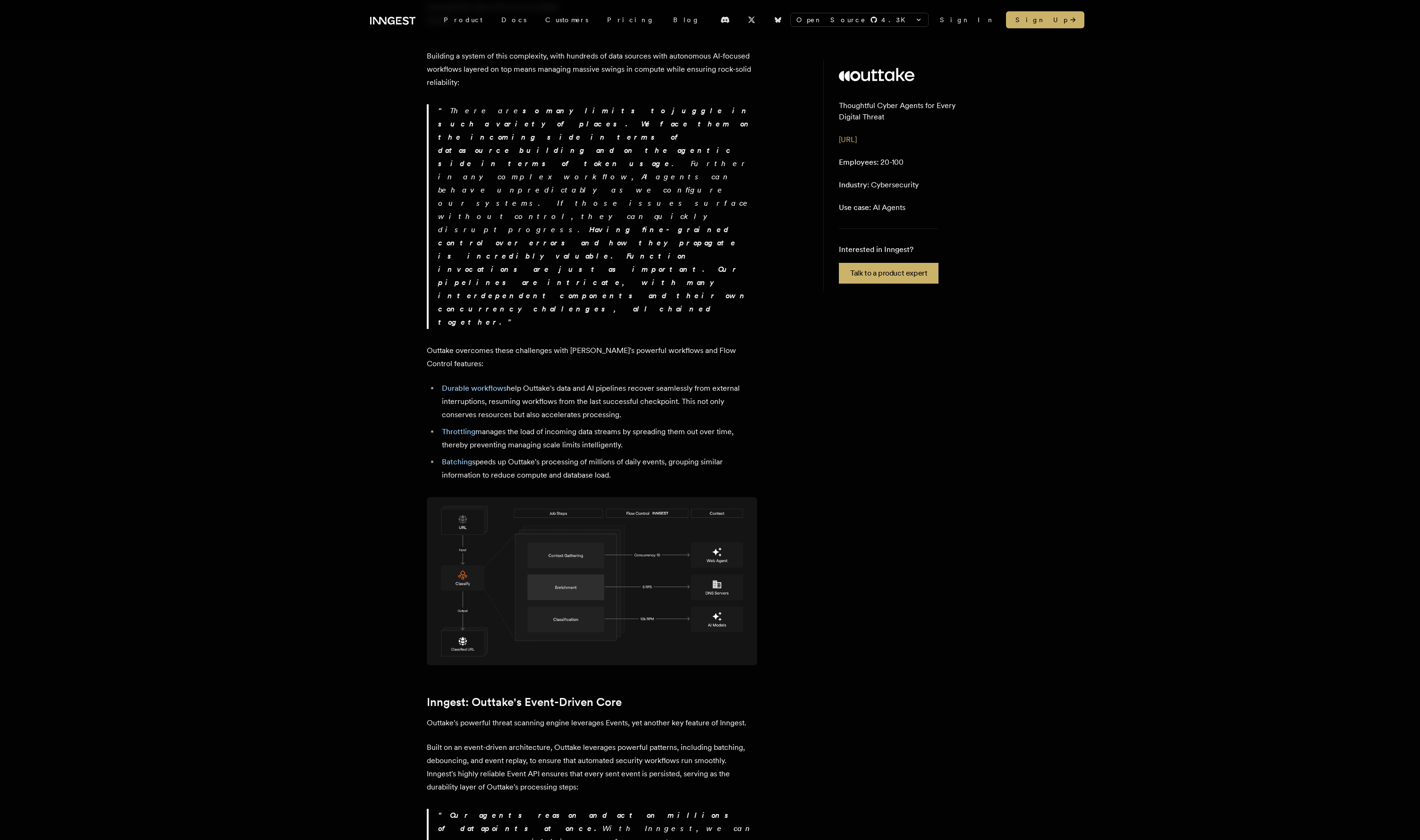
click at [525, 475] on p "Built on an event-driven architecture, Outtake leverages powerful patterns, inc…" at bounding box center [591, 768] width 330 height 53
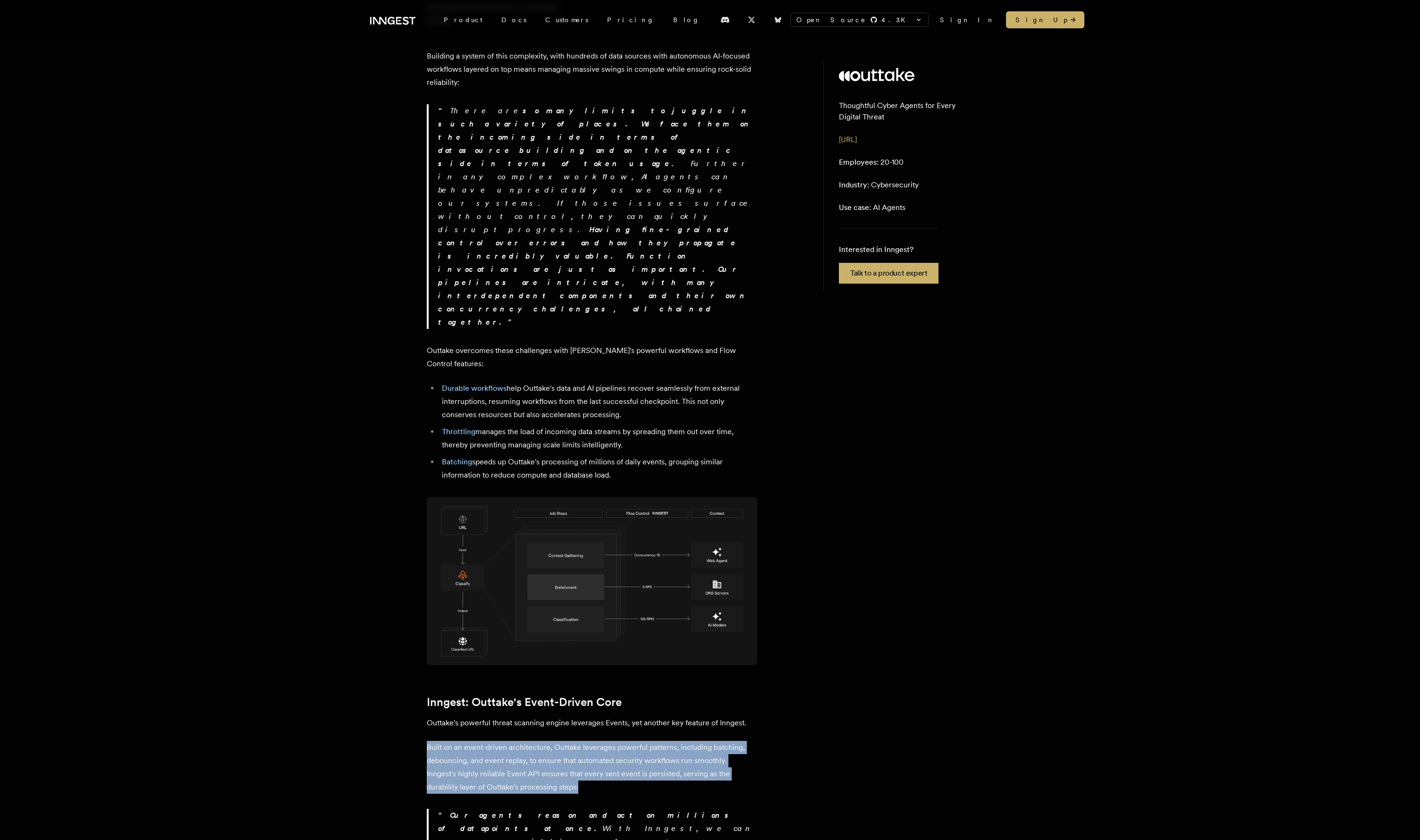
click at [525, 475] on p "Built on an event-driven architecture, Outtake leverages powerful patterns, inc…" at bounding box center [591, 768] width 330 height 53
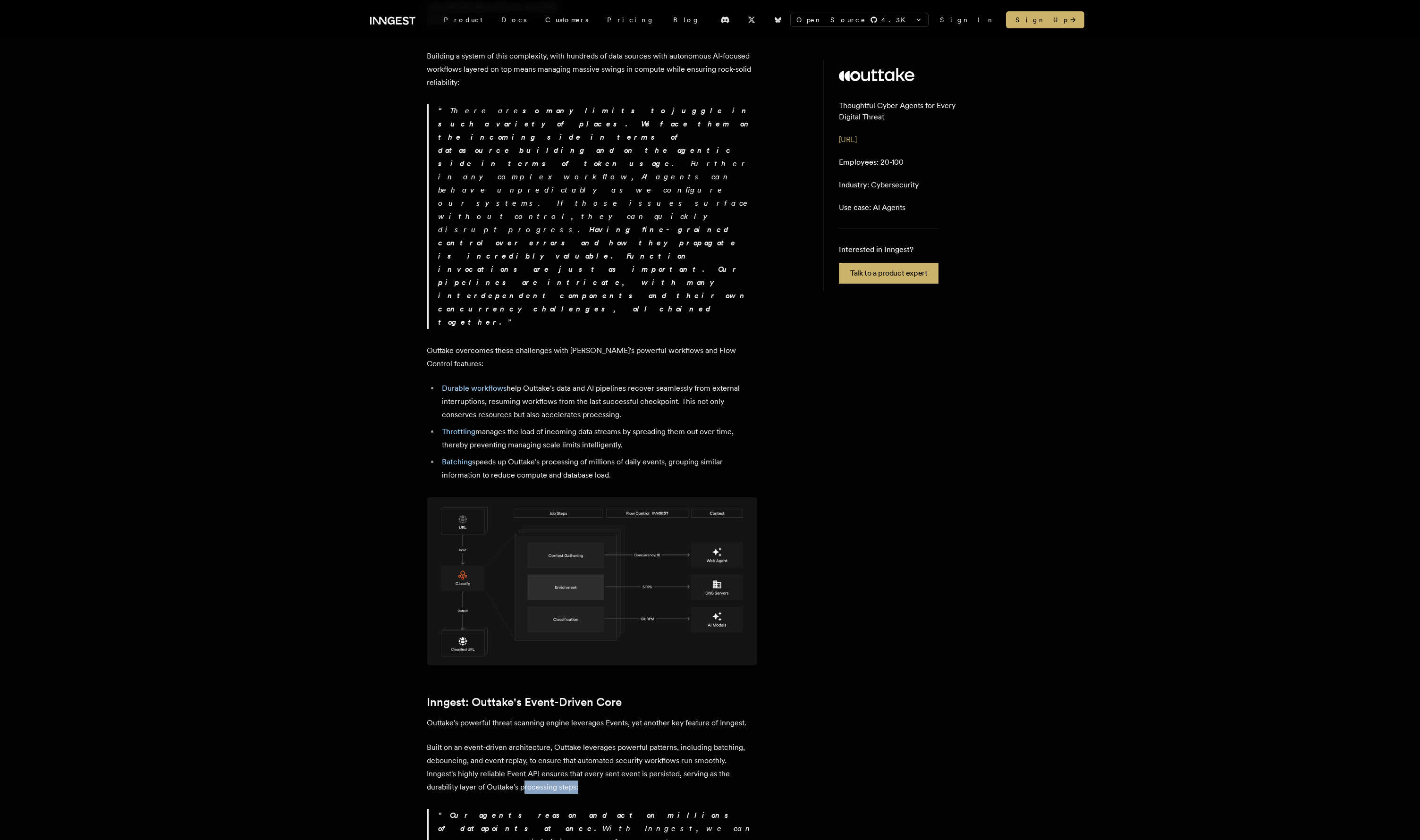
click at [525, 475] on p "Built on an event-driven architecture, Outtake leverages powerful patterns, inc…" at bounding box center [591, 768] width 330 height 53
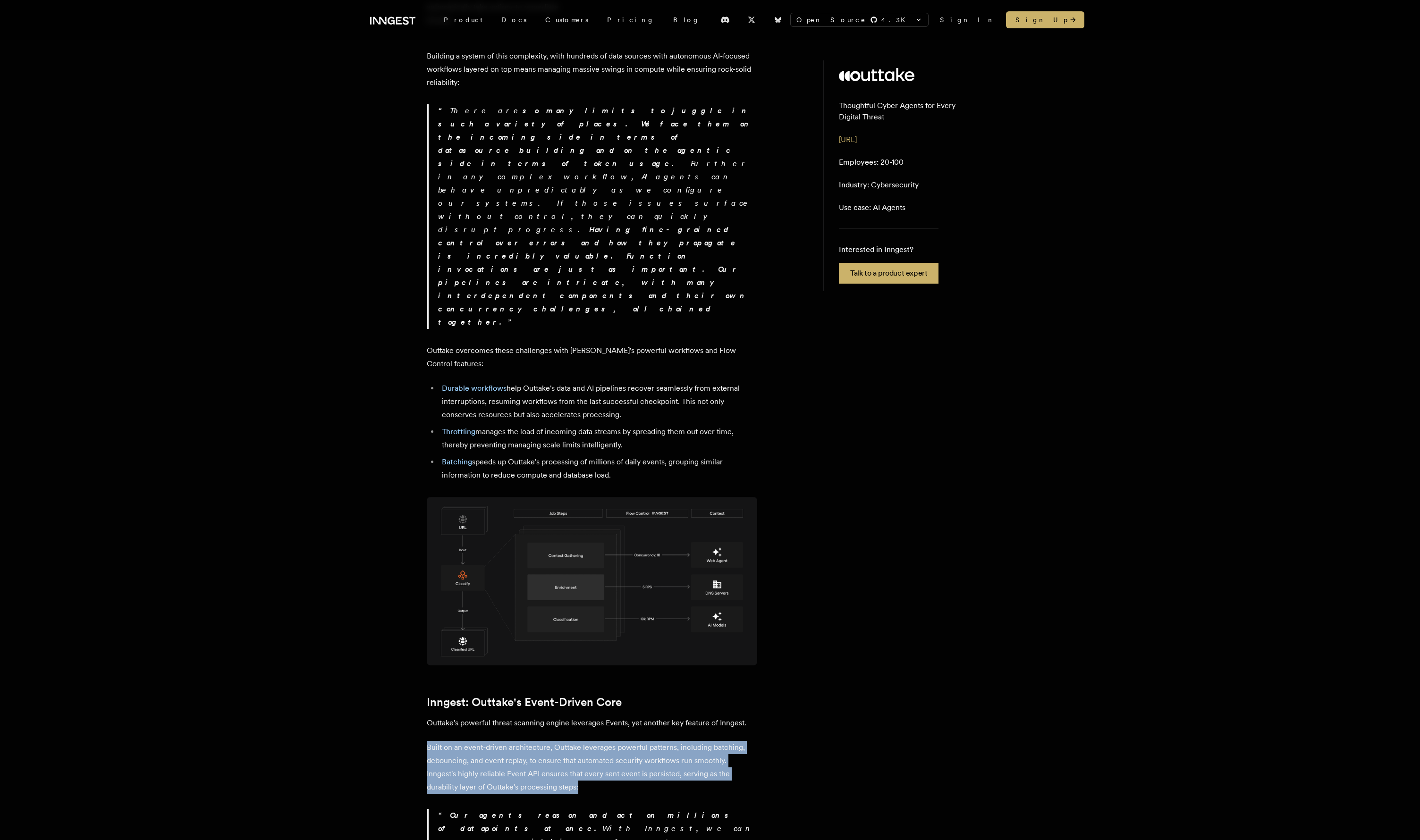
click at [525, 475] on p "Built on an event-driven architecture, Outtake leverages powerful patterns, inc…" at bounding box center [591, 768] width 330 height 53
click at [524, 475] on p "Built on an event-driven architecture, Outtake leverages powerful patterns, inc…" at bounding box center [591, 768] width 330 height 53
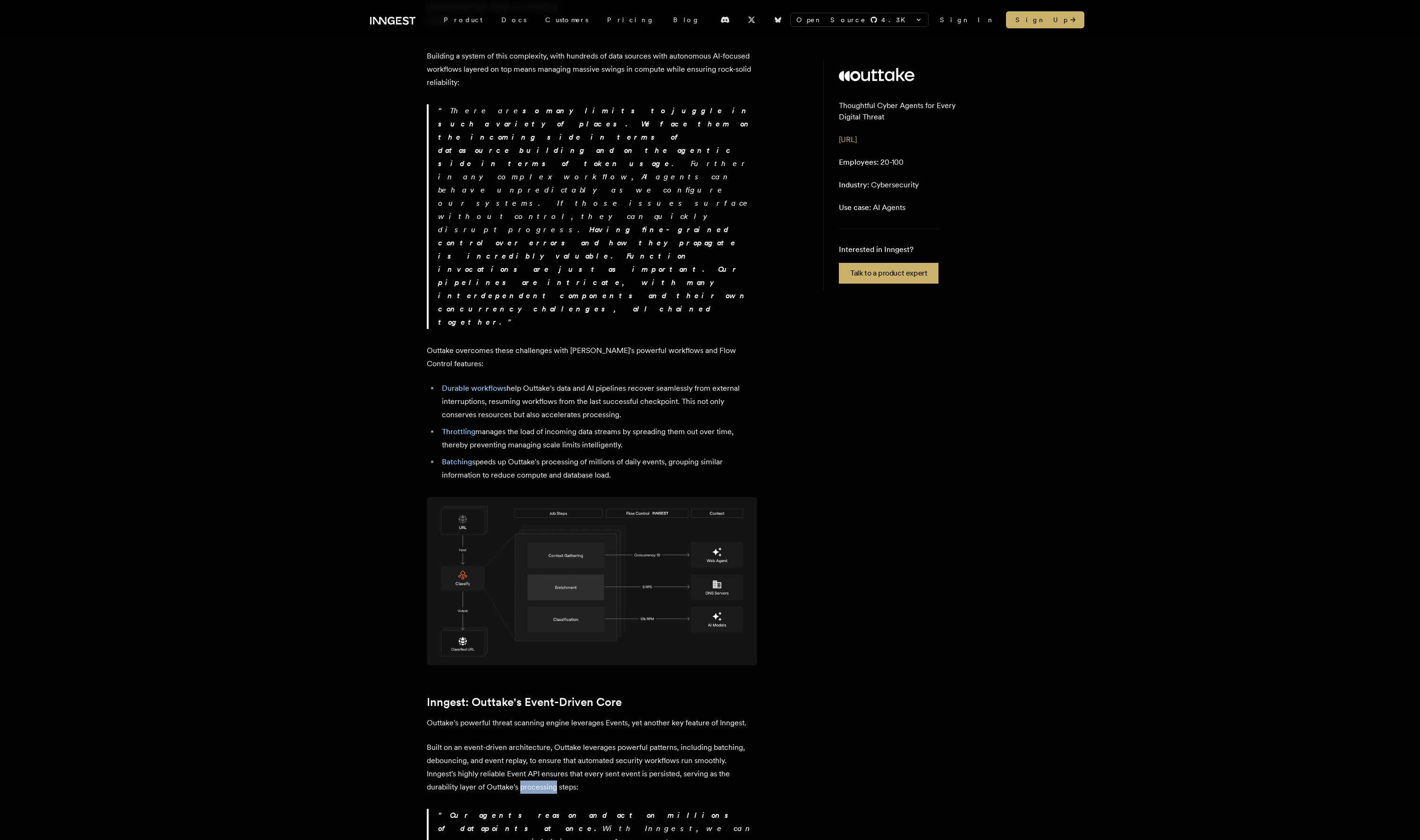
click at [524, 475] on p "Built on an event-driven architecture, Outtake leverages powerful patterns, inc…" at bounding box center [591, 768] width 330 height 53
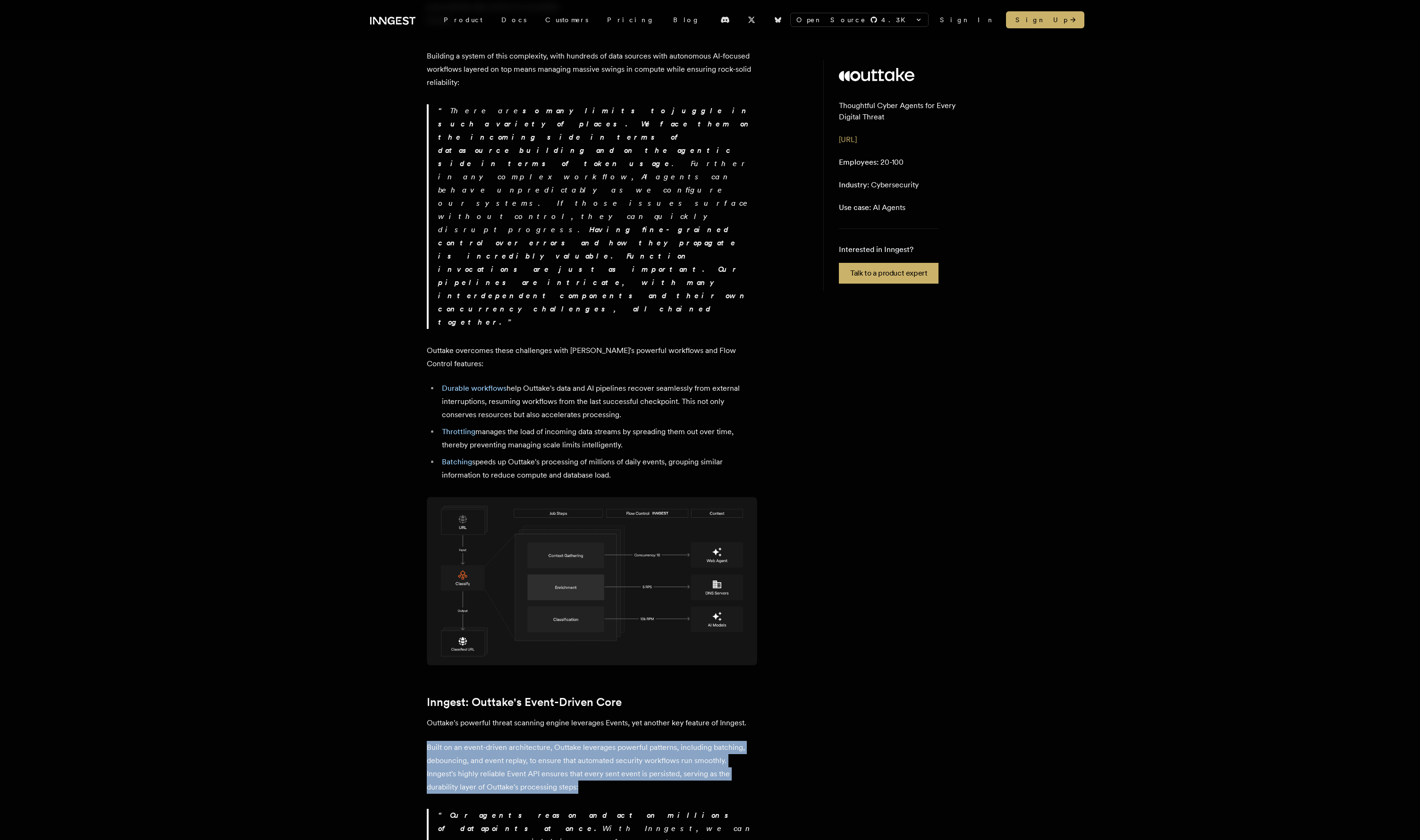
click at [524, 475] on p "Built on an event-driven architecture, Outtake leverages powerful patterns, inc…" at bounding box center [591, 768] width 330 height 53
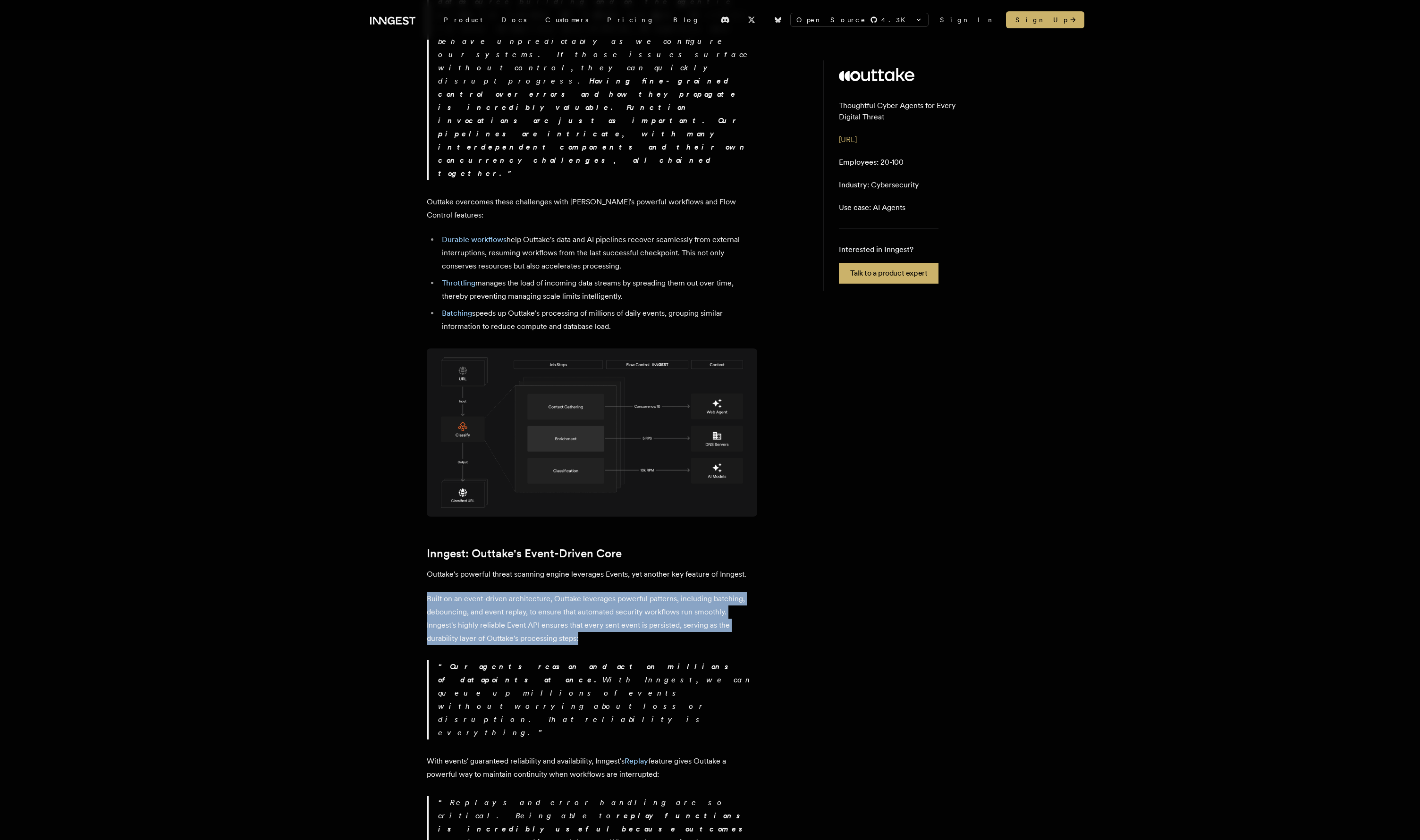
scroll to position [1109, 0]
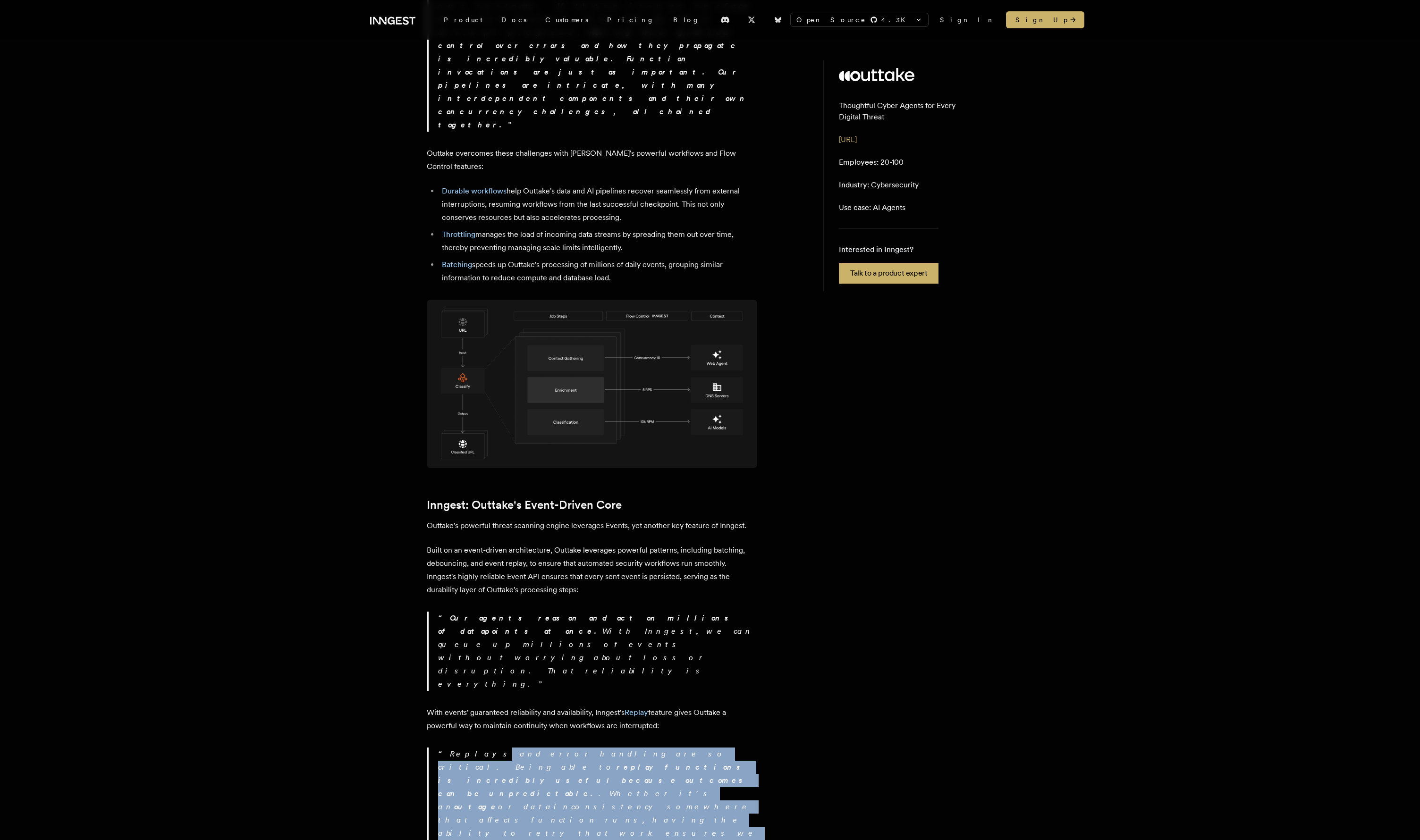
drag, startPoint x: 466, startPoint y: 493, endPoint x: 625, endPoint y: 526, distance: 162.4
click at [625, 475] on p "Replays and error handling are so critical. Being able to replay functions is i…" at bounding box center [598, 807] width 319 height 119
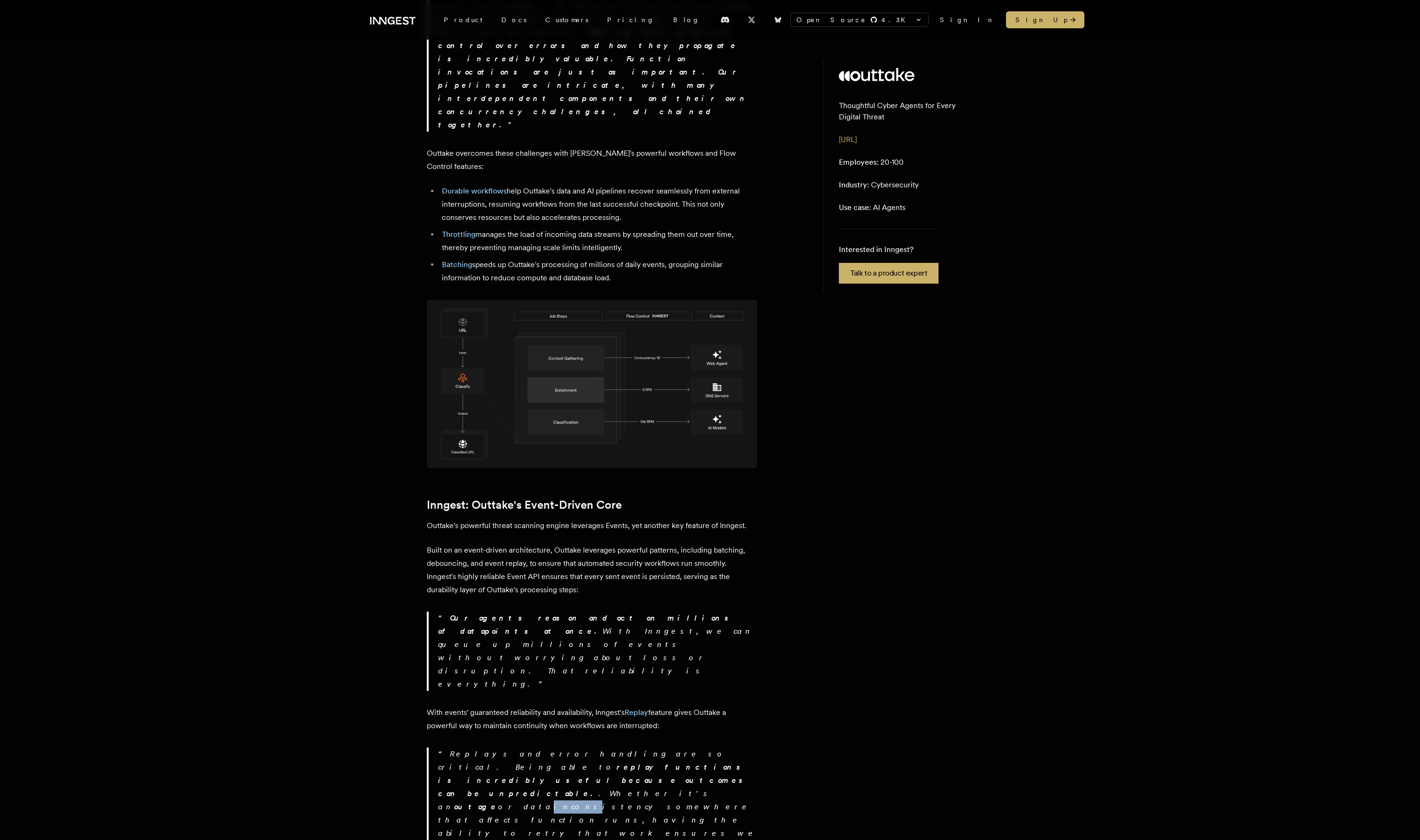
drag, startPoint x: 679, startPoint y: 502, endPoint x: 701, endPoint y: 506, distance: 22.4
click at [701, 475] on p "Replays and error handling are so critical. Being able to replay functions is i…" at bounding box center [598, 807] width 319 height 119
click at [701, 475] on p "Replays and error handling are so critical. Being able to replay functions is i…" at bounding box center [598, 807] width 319 height 119
drag, startPoint x: 759, startPoint y: 504, endPoint x: 439, endPoint y: 505, distance: 320.0
click at [439, 475] on article "Customer story - Outtake Securing the Internet: How Outtake's AI Agents Dismant…" at bounding box center [615, 184] width 378 height 2462
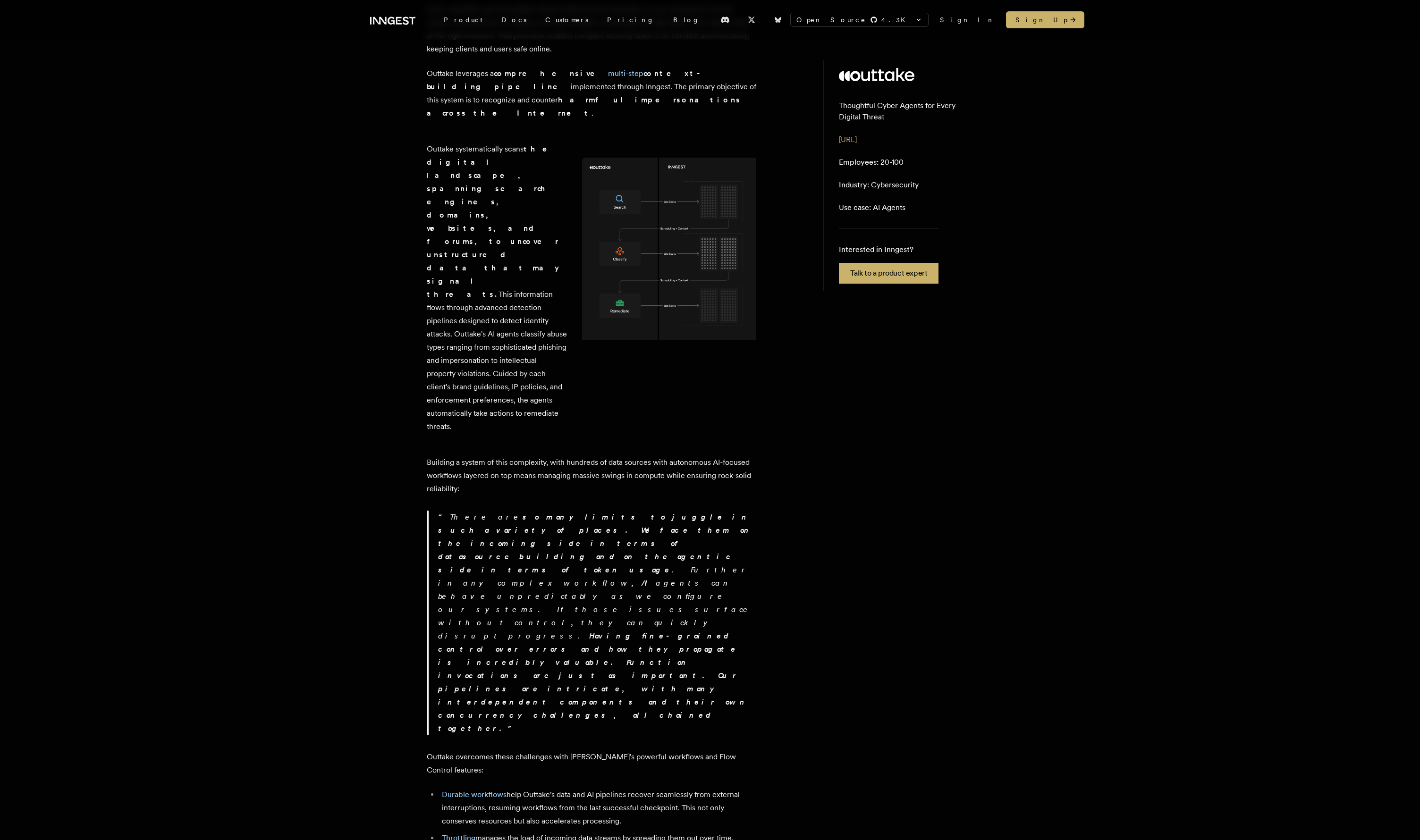
scroll to position [0, 0]
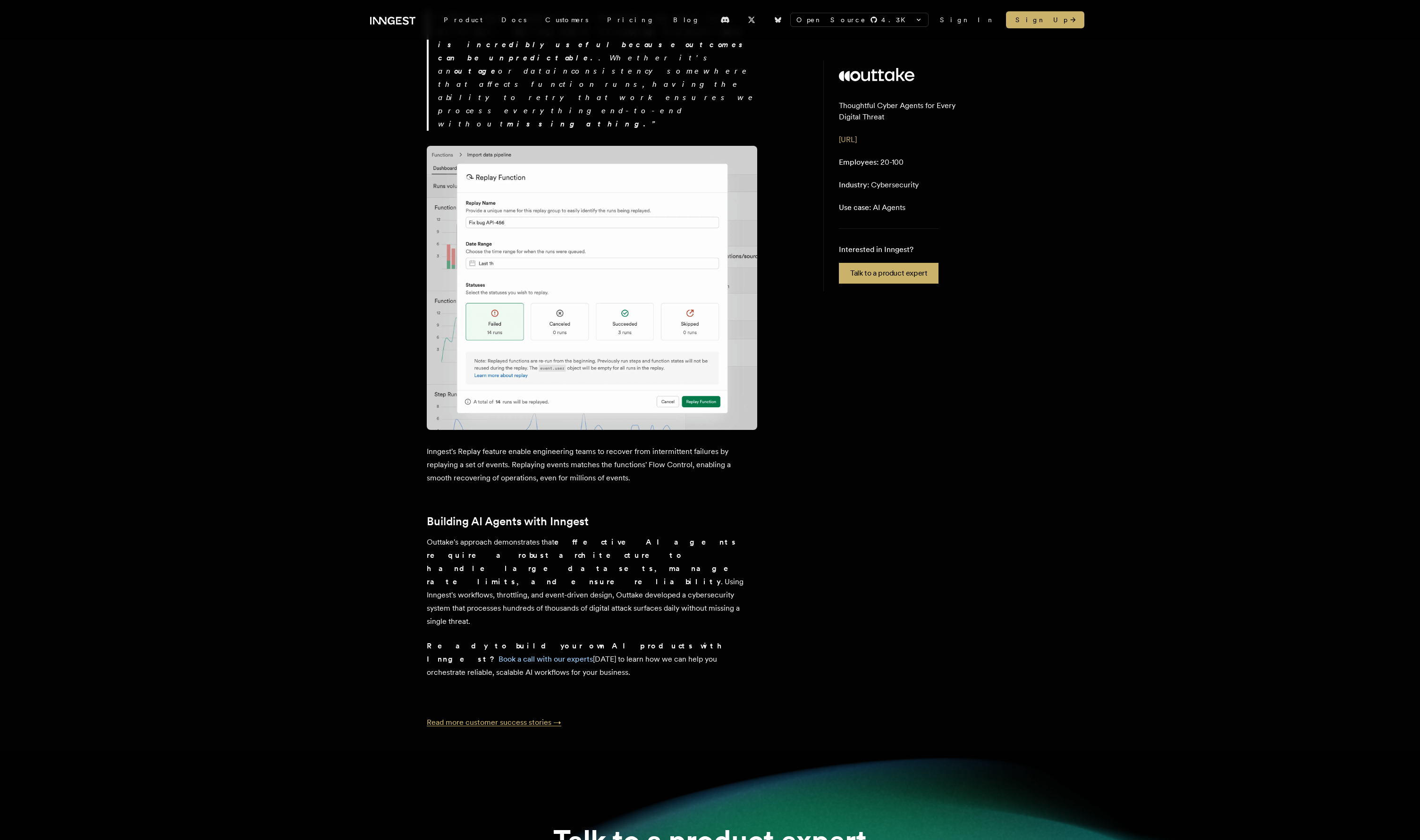
click at [525, 475] on link "Read more customer success stories →" at bounding box center [494, 723] width 135 height 9
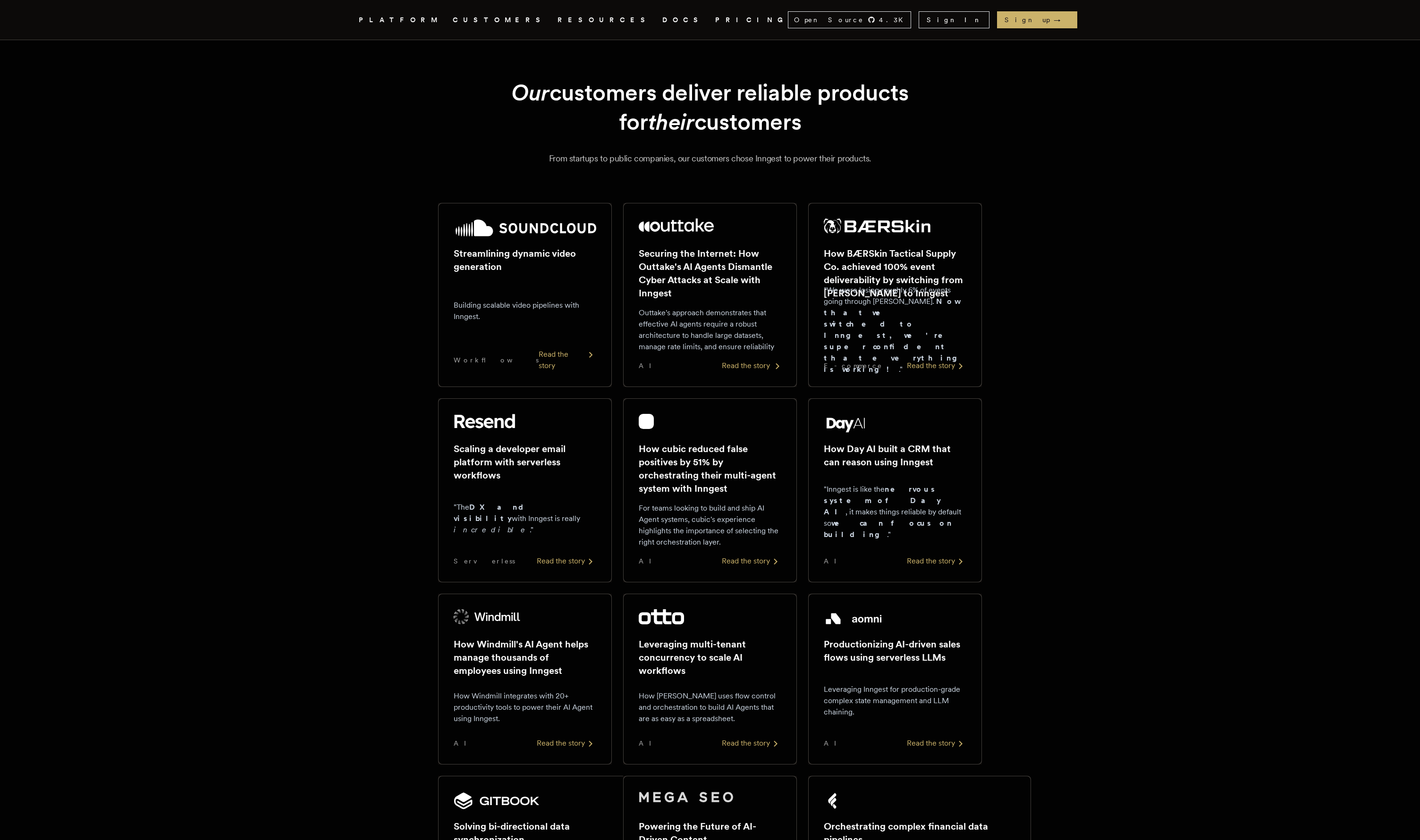
click at [748, 370] on div "Read the story" at bounding box center [751, 365] width 60 height 12
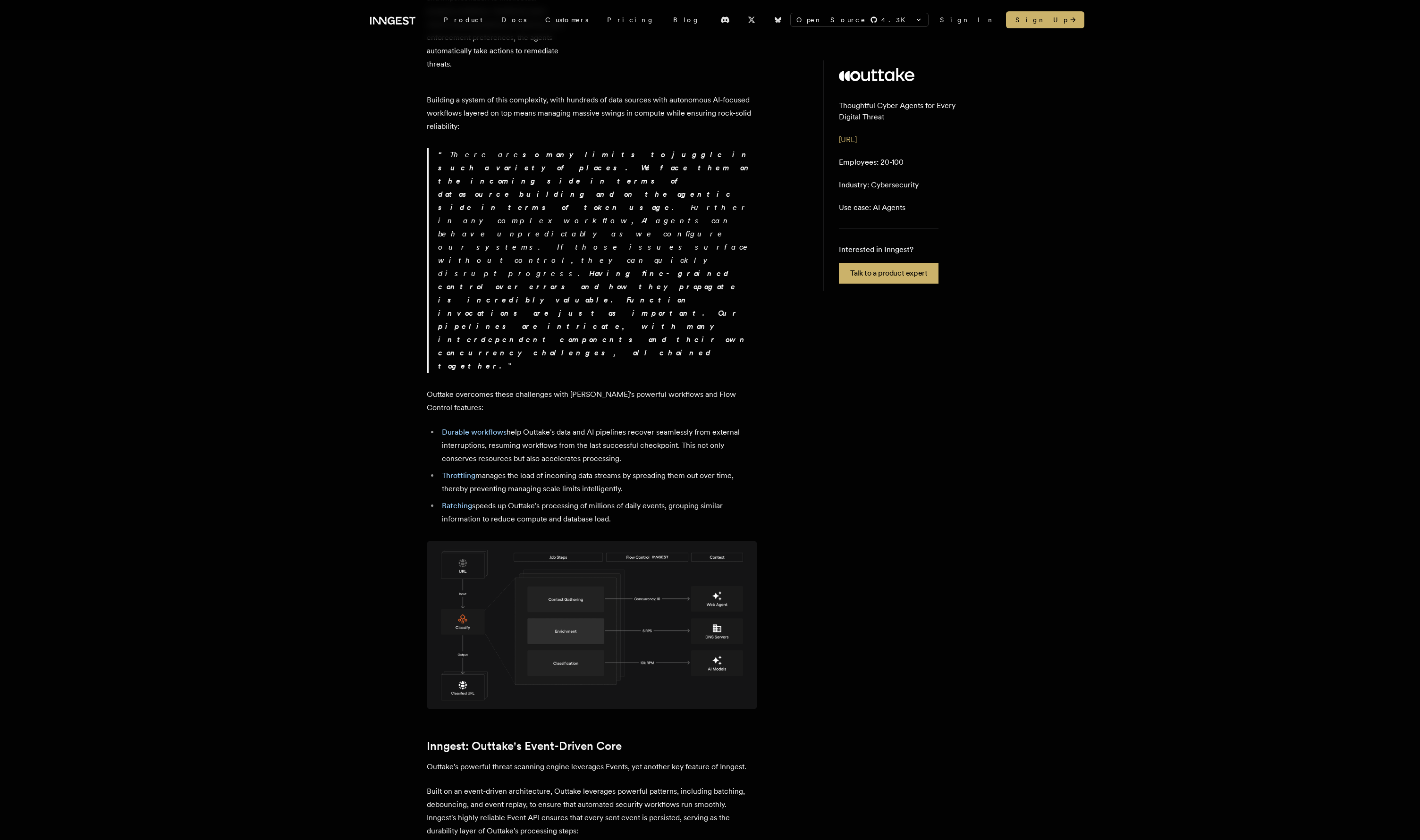
scroll to position [919, 0]
